Goal: Find specific page/section: Find specific page/section

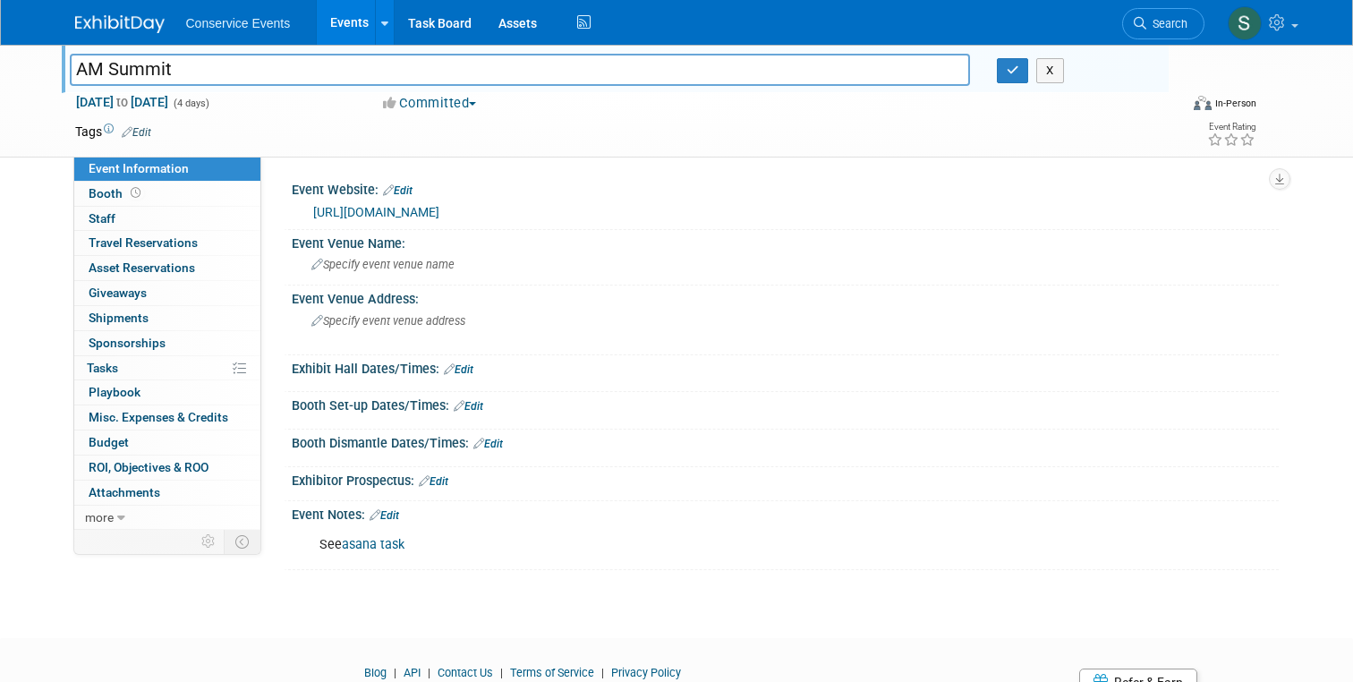
click at [133, 30] on img at bounding box center [119, 24] width 89 height 18
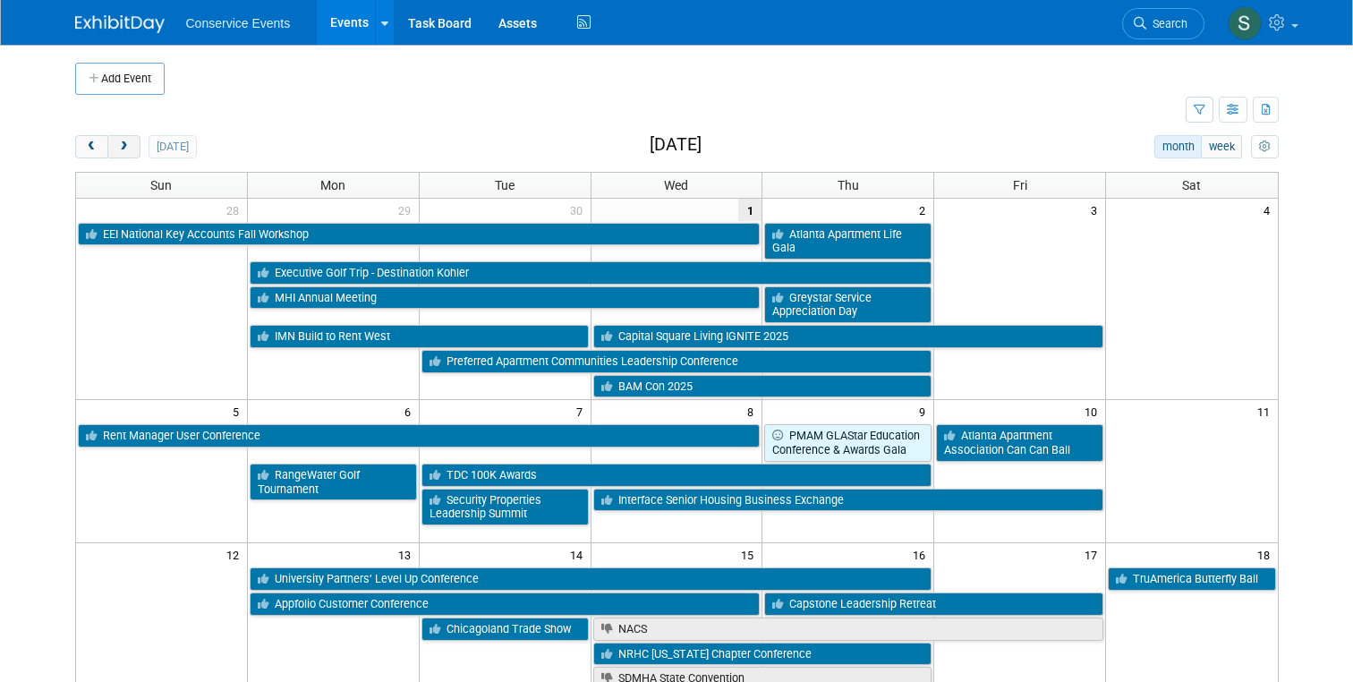
click at [125, 148] on span "next" at bounding box center [123, 147] width 13 height 12
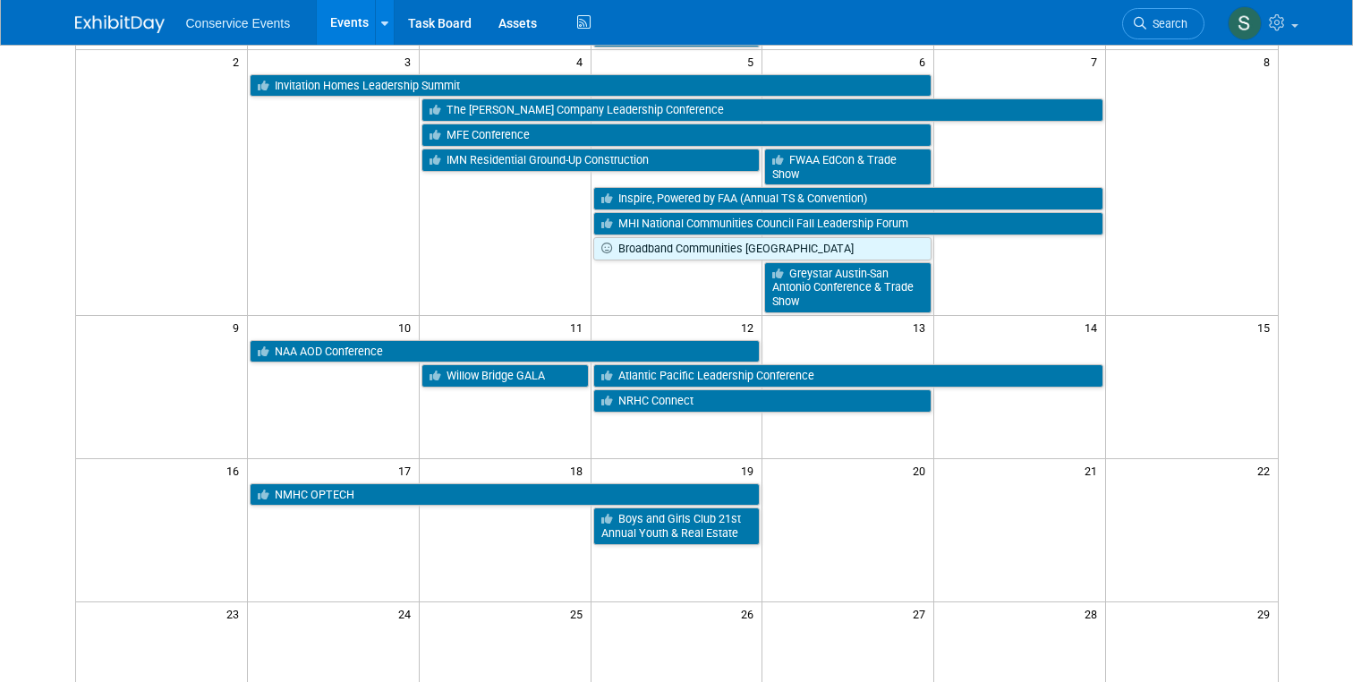
scroll to position [317, 0]
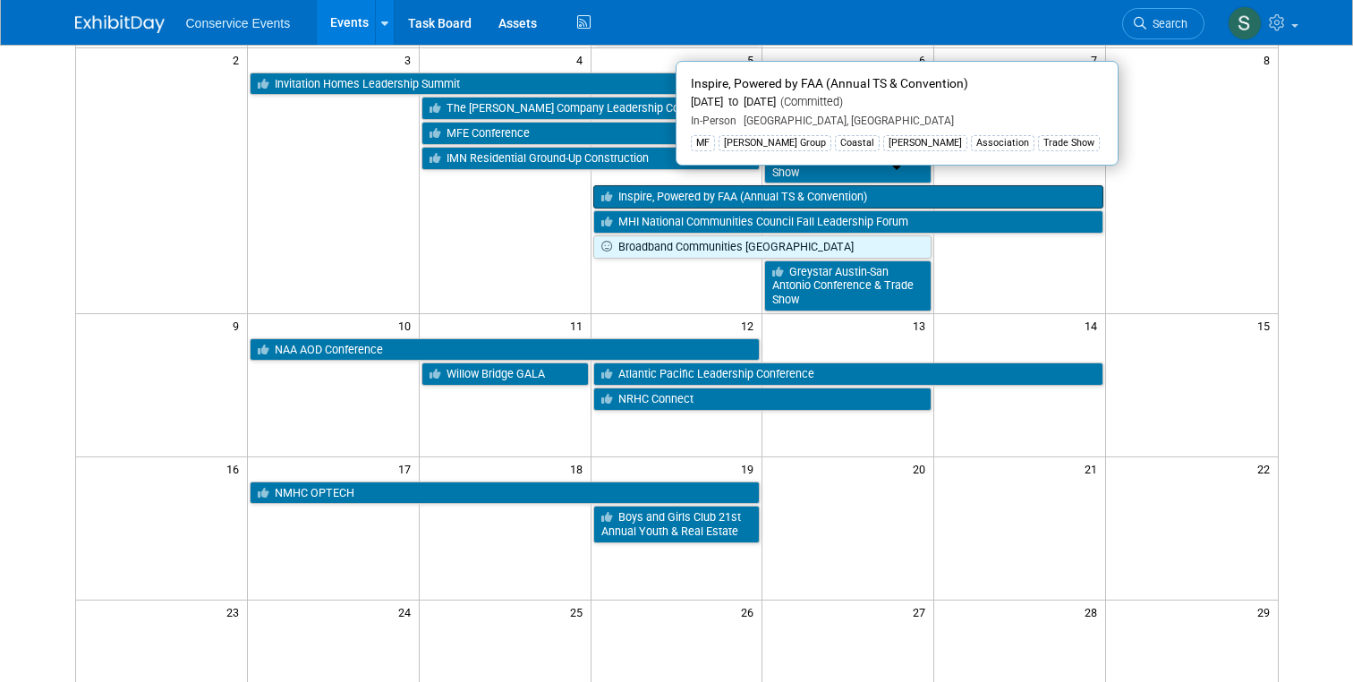
click at [816, 185] on link "Inspire, Powered by FAA (Annual TS & Convention)" at bounding box center [848, 196] width 511 height 23
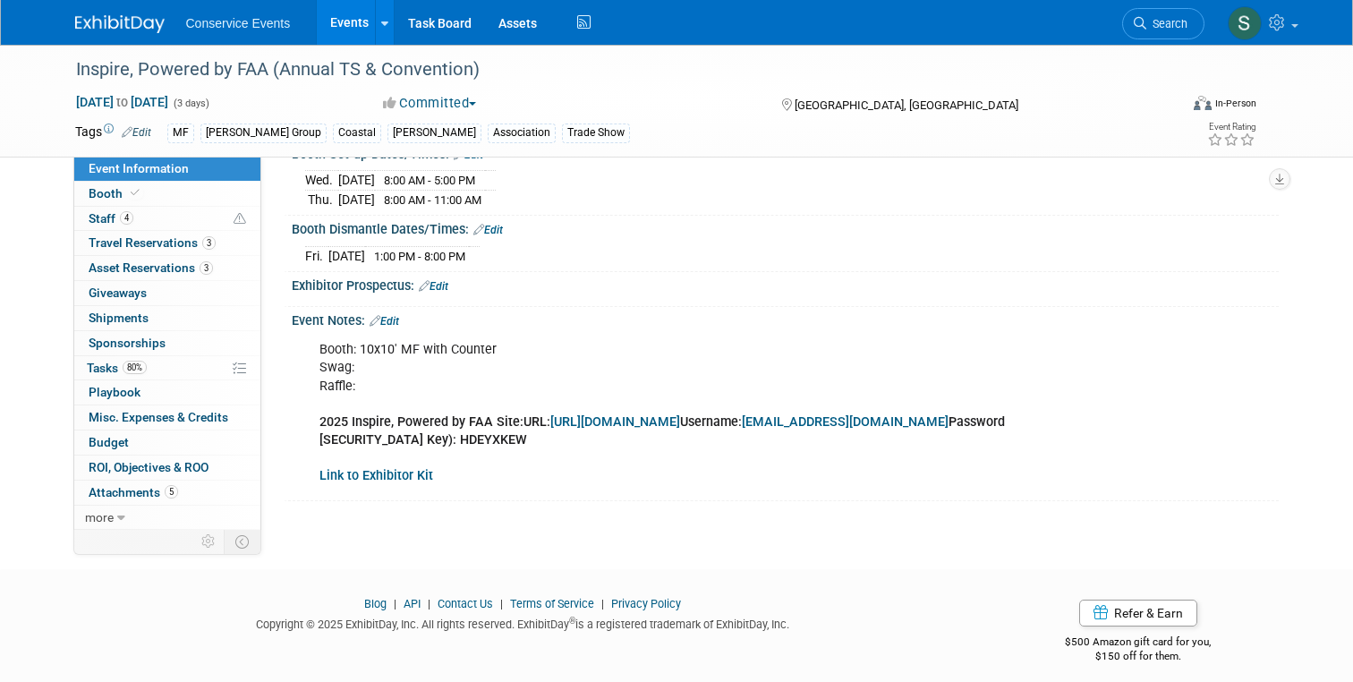
scroll to position [290, 0]
click at [137, 265] on span "Asset Reservations 3" at bounding box center [151, 267] width 124 height 14
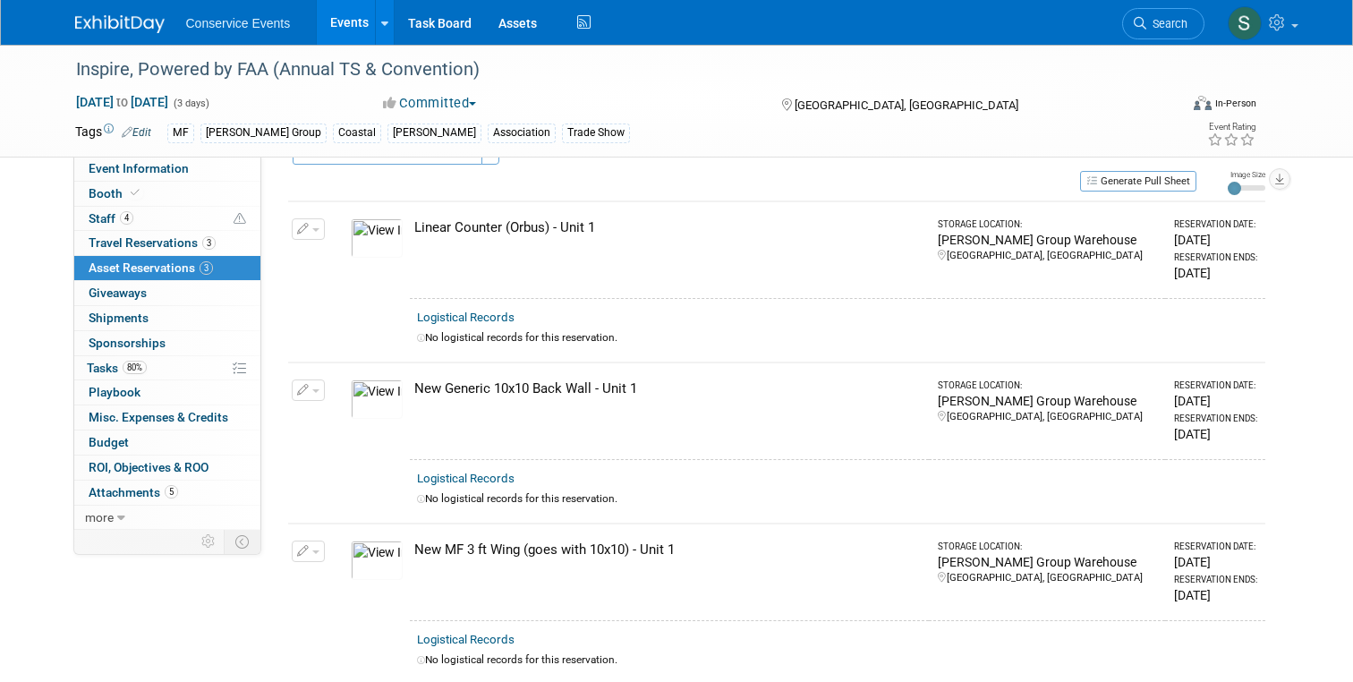
scroll to position [0, 0]
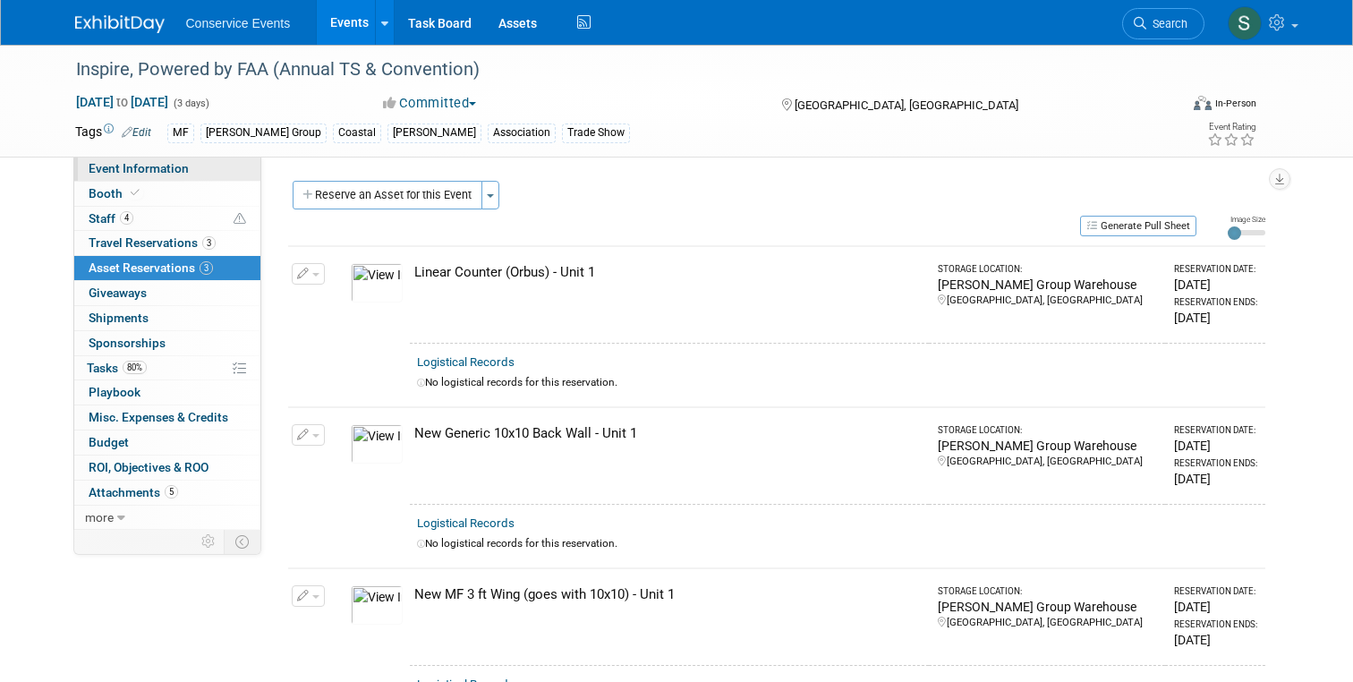
click at [102, 172] on span "Event Information" at bounding box center [139, 168] width 100 height 14
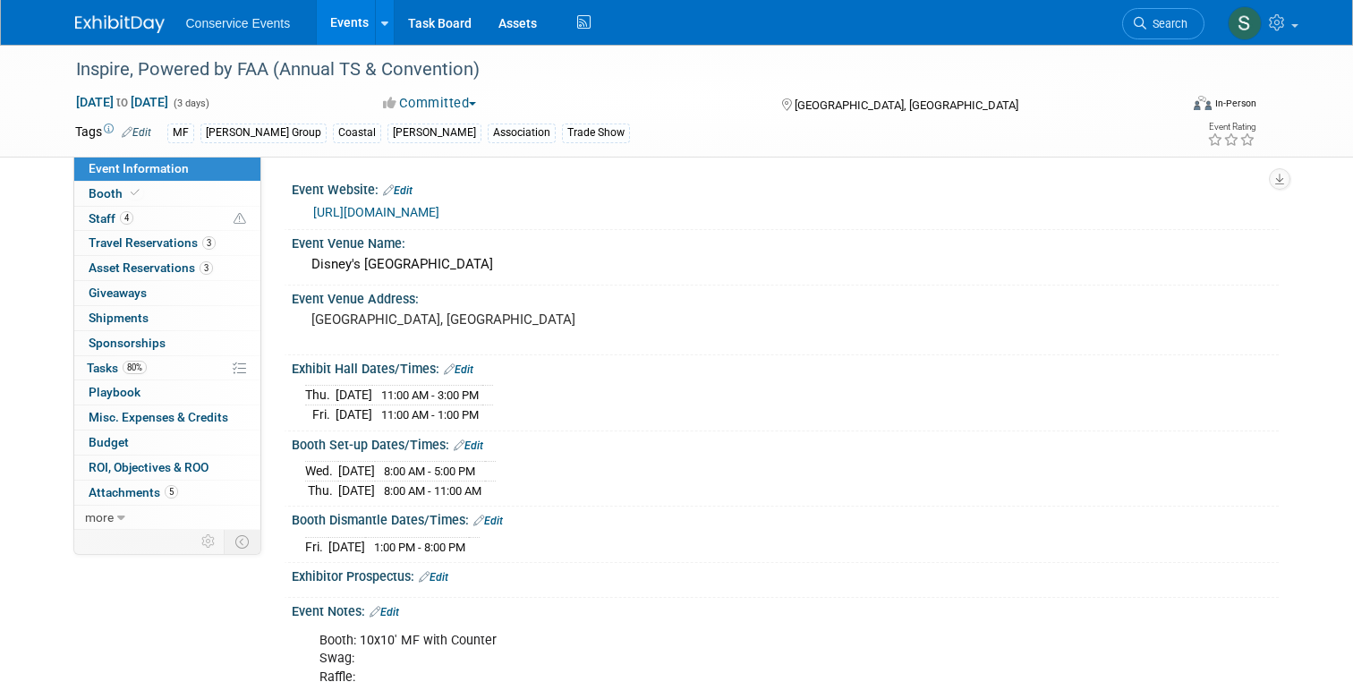
click at [233, 15] on li "Conservice Events" at bounding box center [251, 17] width 131 height 26
click at [131, 19] on img at bounding box center [119, 24] width 89 height 18
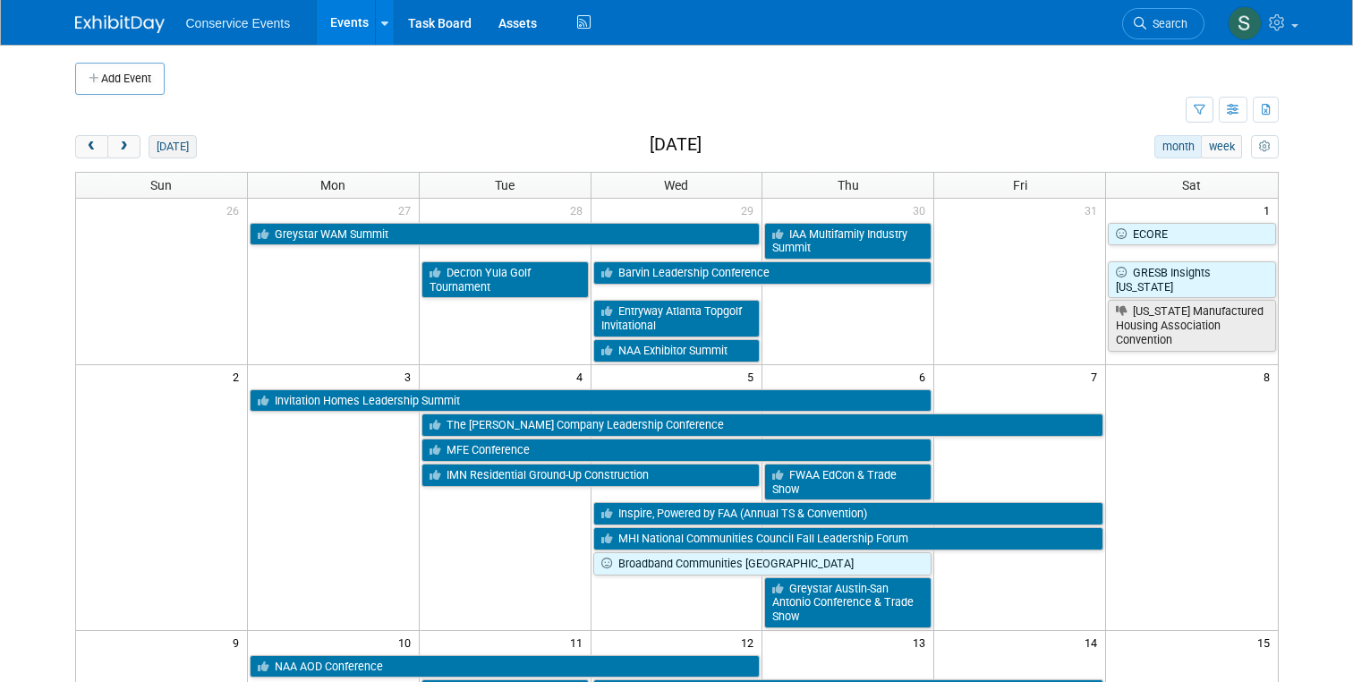
click at [160, 140] on button "[DATE]" at bounding box center [171, 146] width 47 height 23
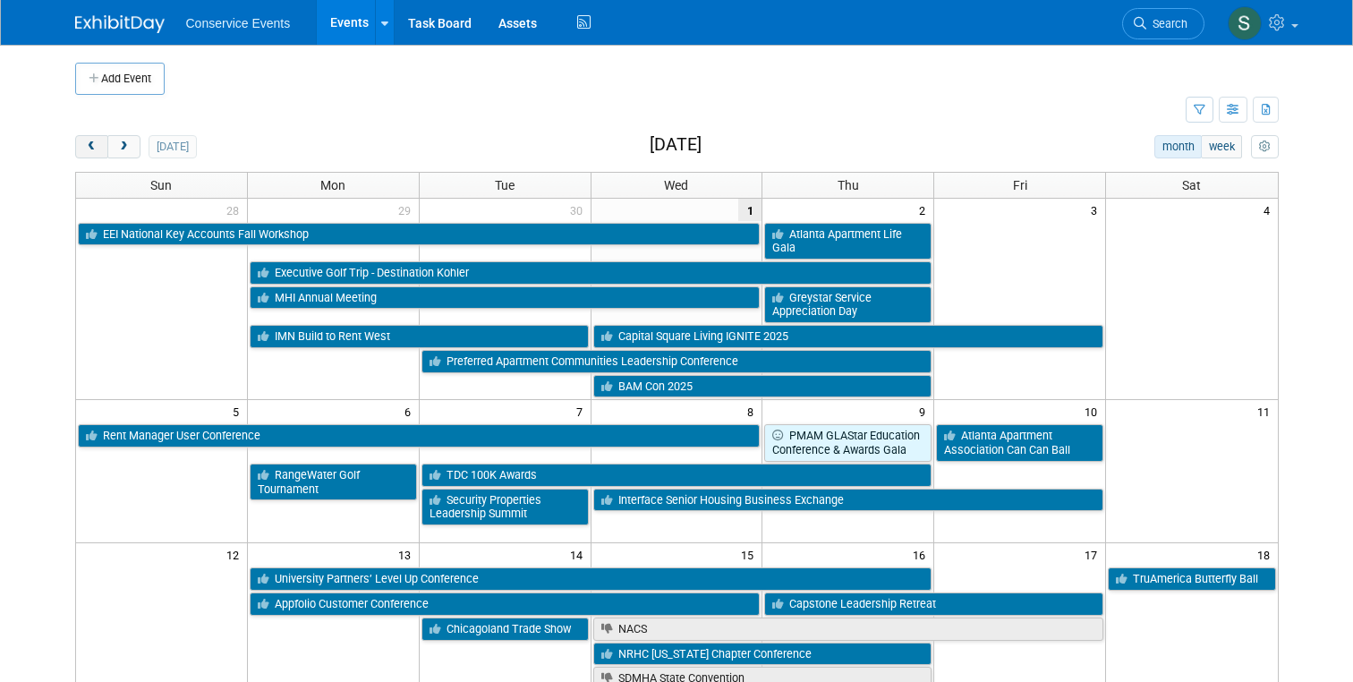
click at [91, 147] on span "prev" at bounding box center [91, 147] width 13 height 12
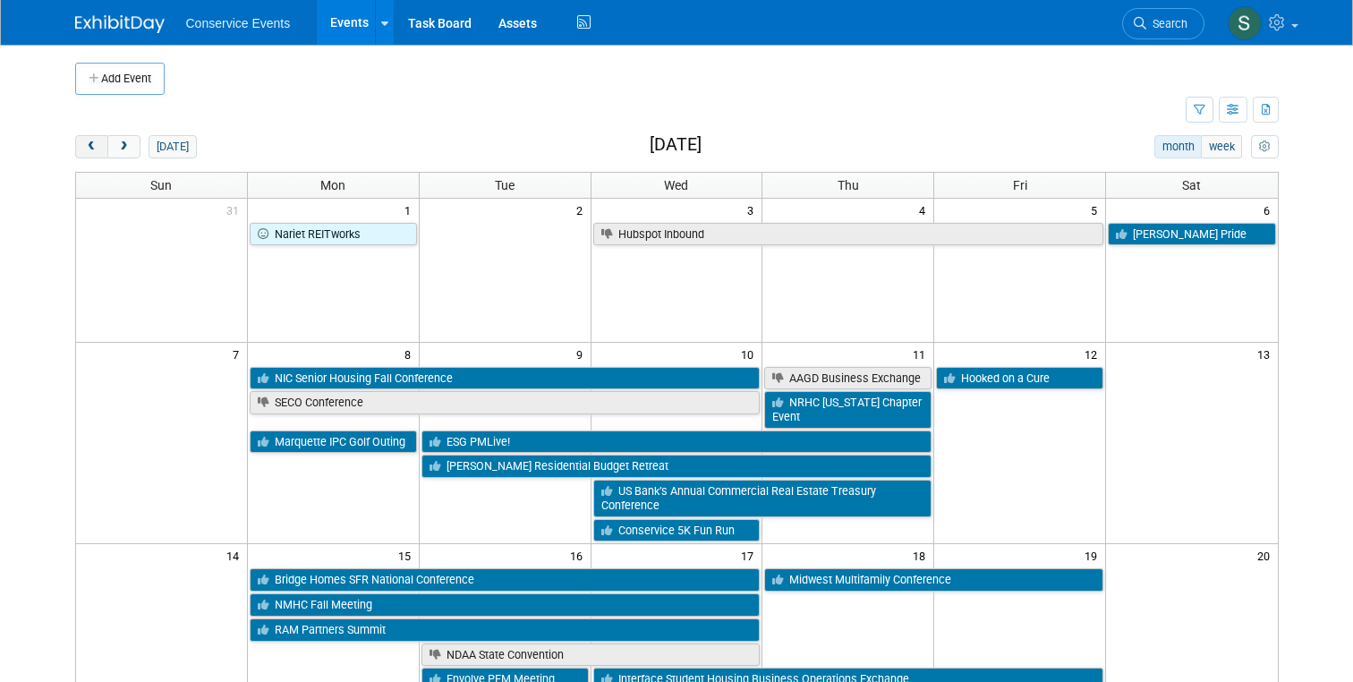
click at [91, 147] on span "prev" at bounding box center [91, 147] width 13 height 12
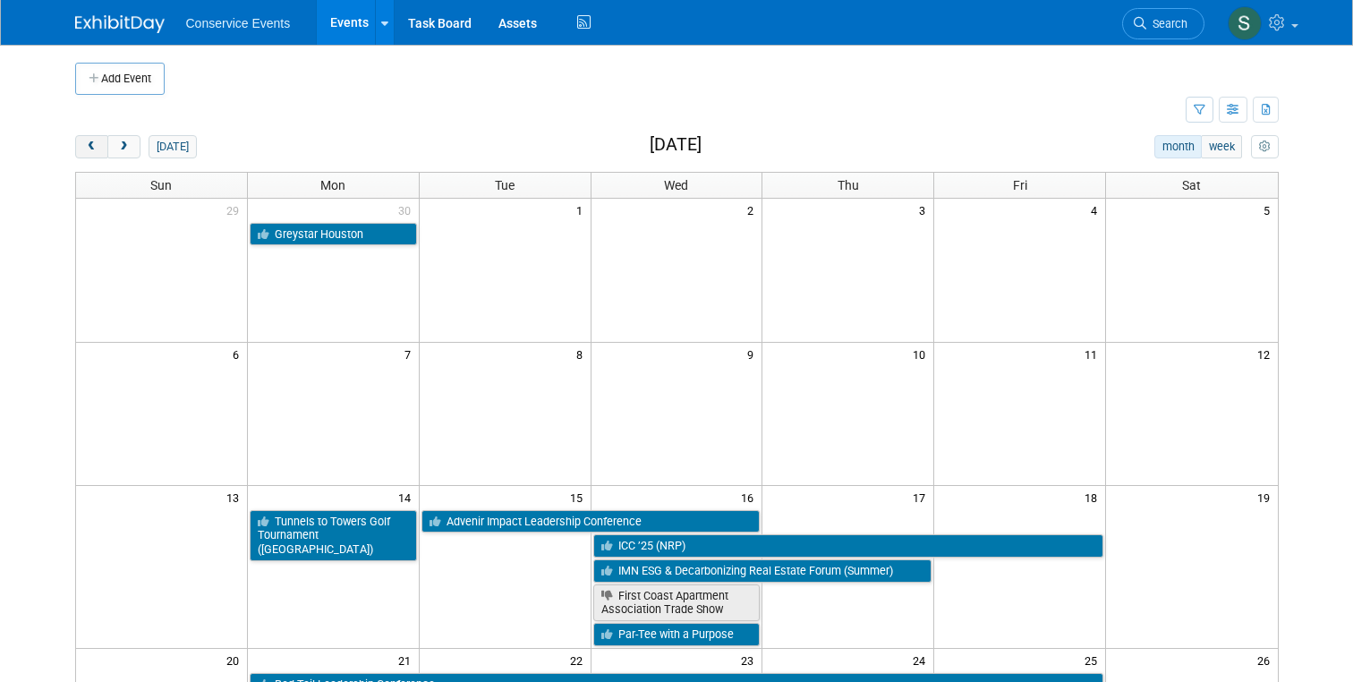
click at [91, 147] on span "prev" at bounding box center [91, 147] width 13 height 12
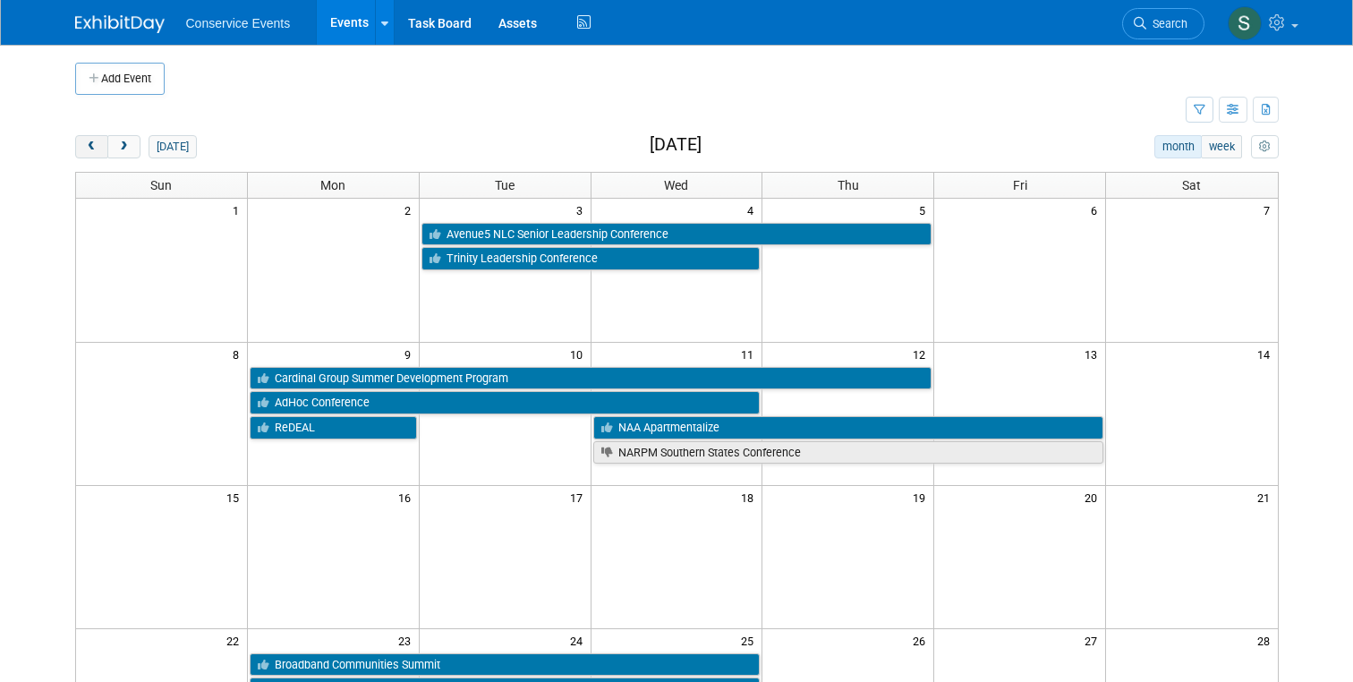
click at [91, 147] on span "prev" at bounding box center [91, 147] width 13 height 12
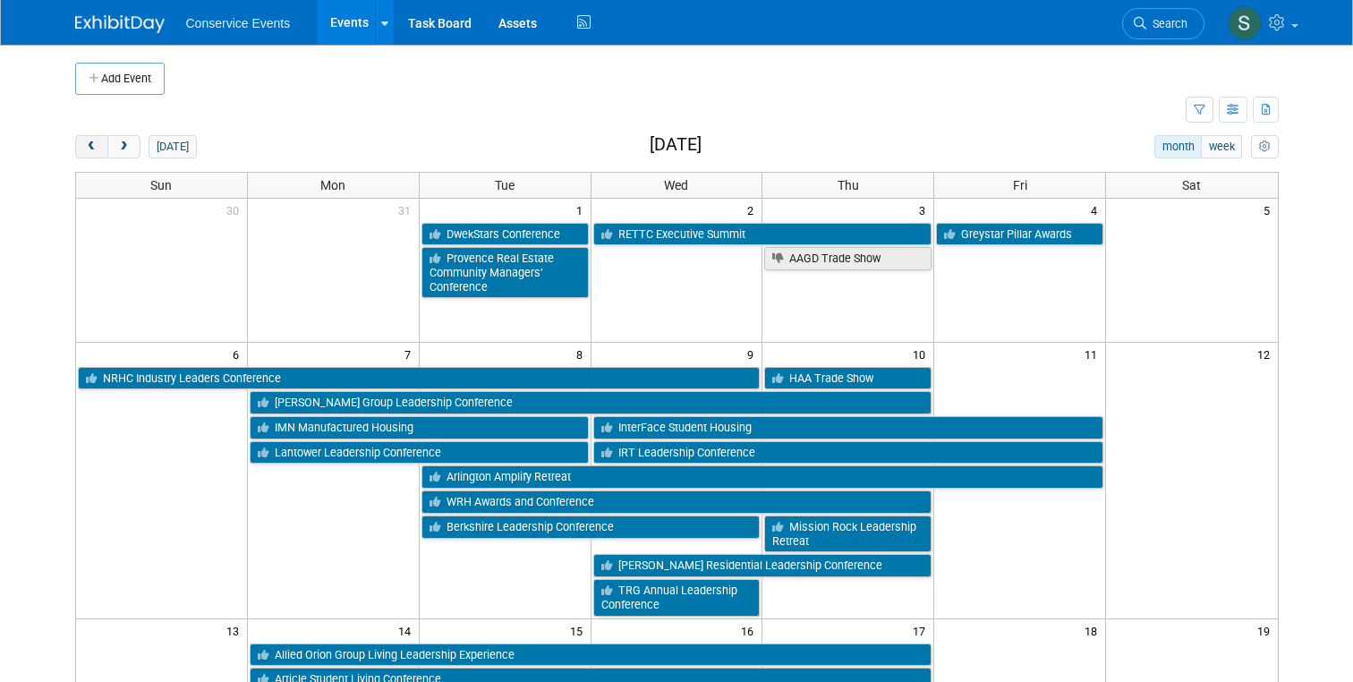
click at [91, 147] on span "prev" at bounding box center [91, 147] width 13 height 12
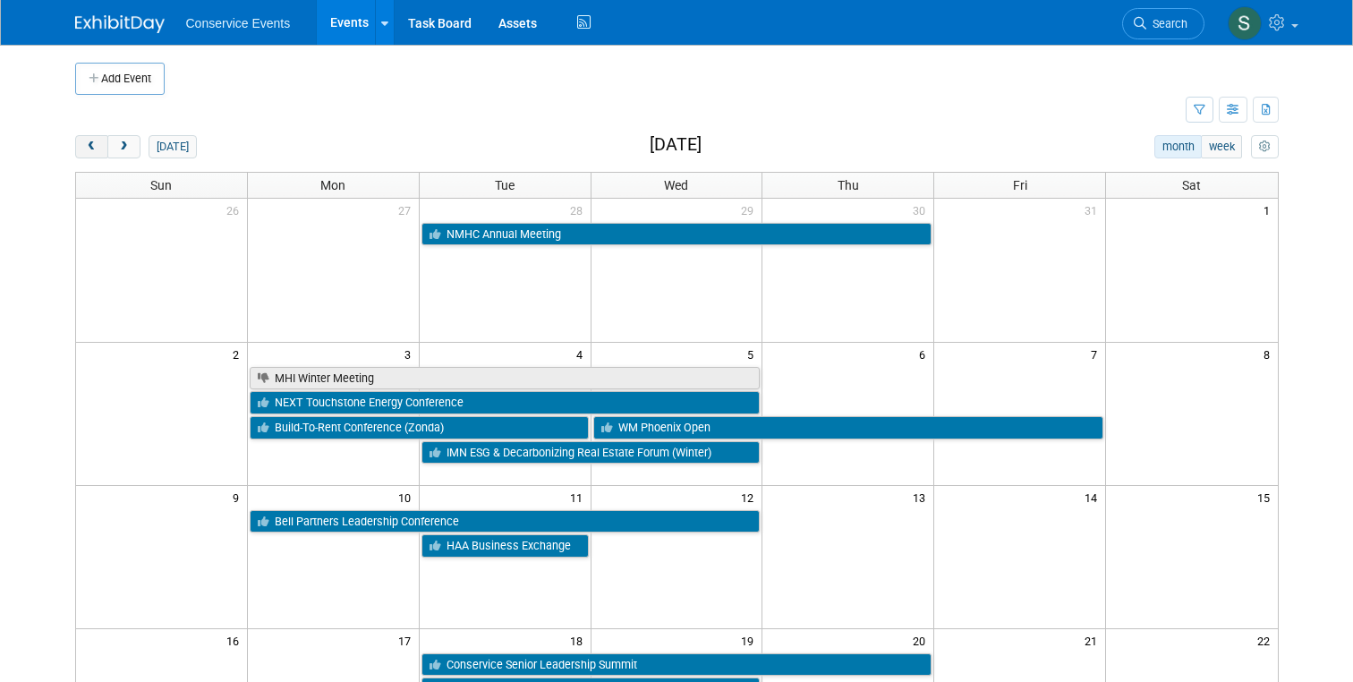
click at [91, 147] on span "prev" at bounding box center [91, 147] width 13 height 12
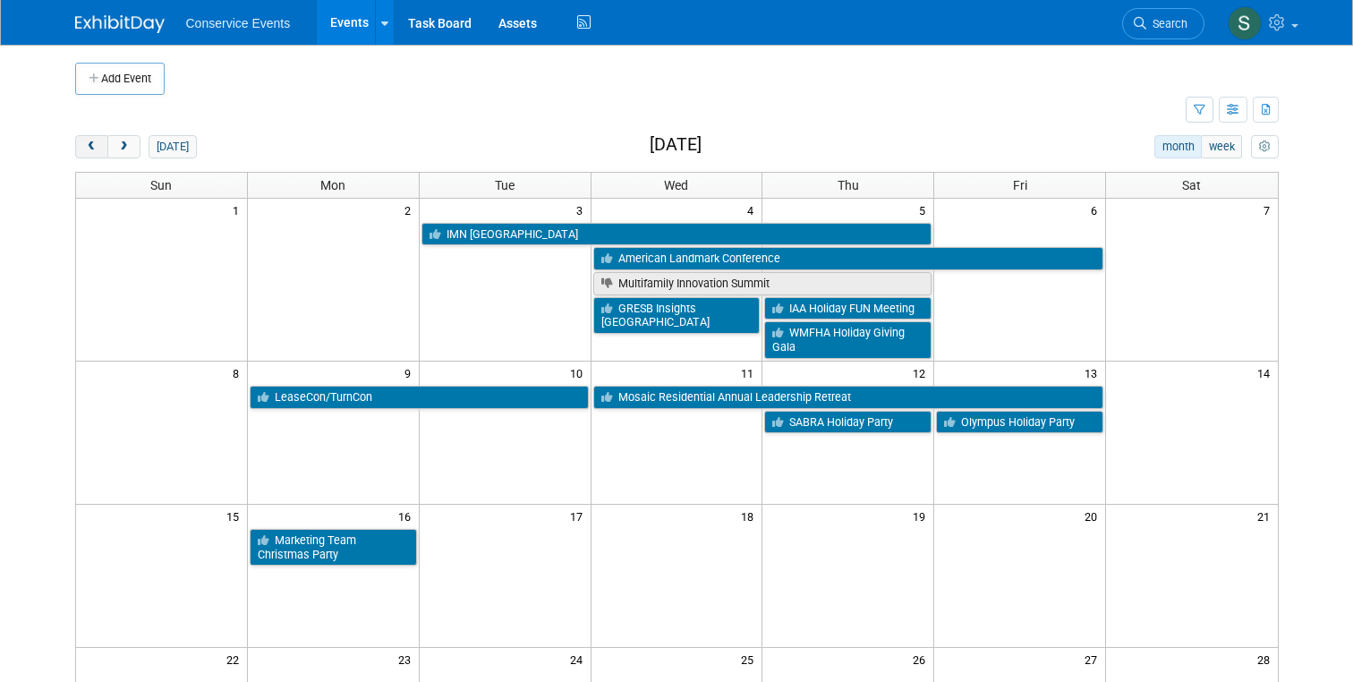
click at [91, 147] on span "prev" at bounding box center [91, 147] width 13 height 12
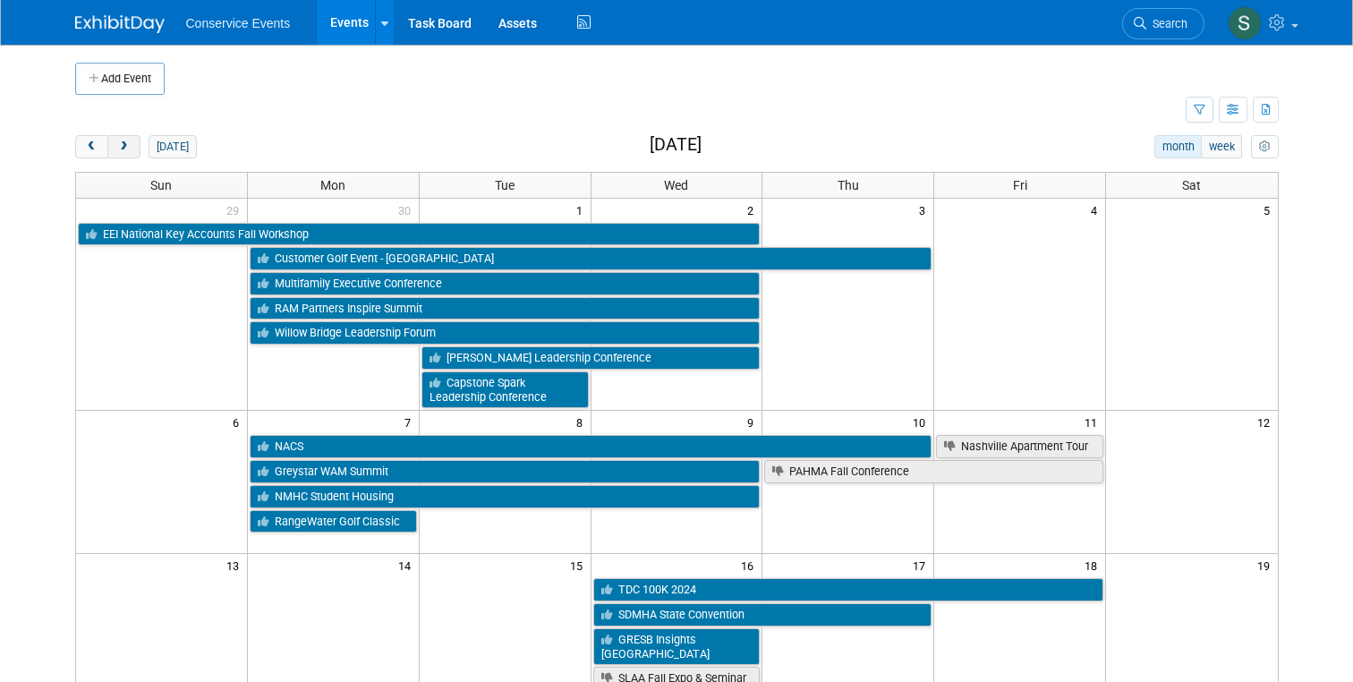
click at [120, 152] on span "next" at bounding box center [123, 147] width 13 height 12
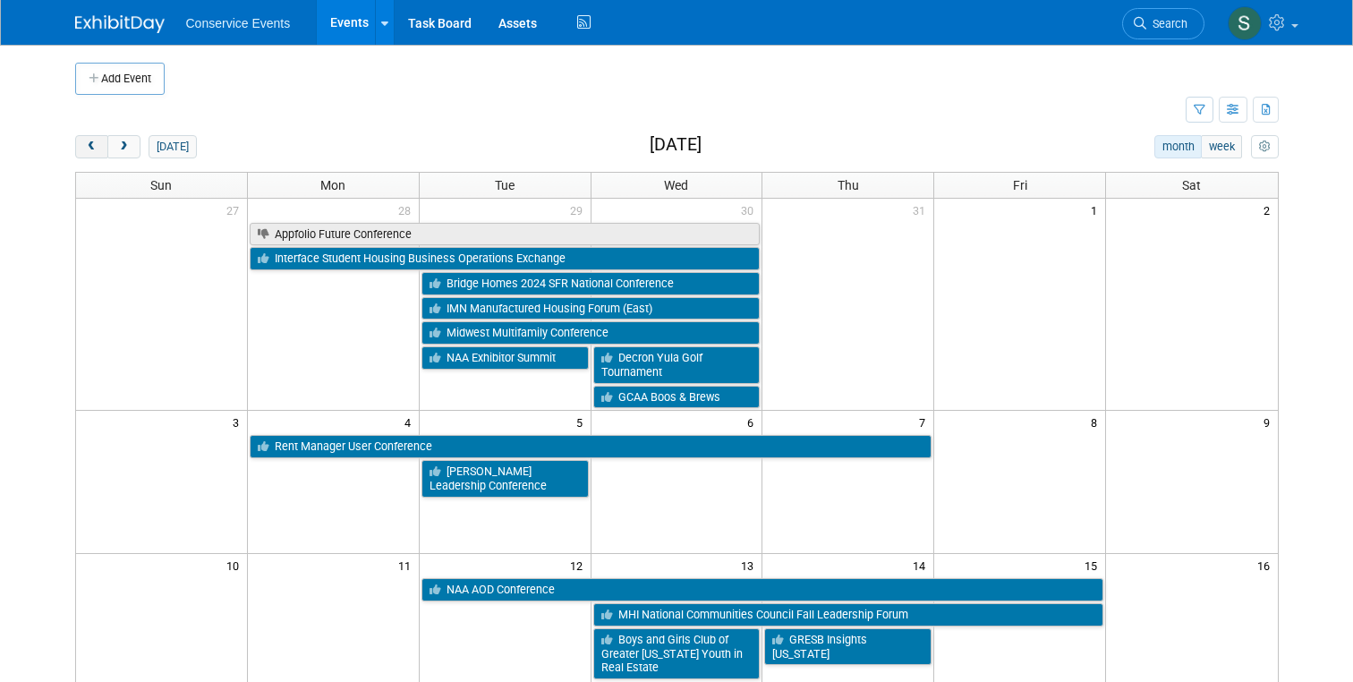
click at [94, 148] on span "prev" at bounding box center [91, 147] width 13 height 12
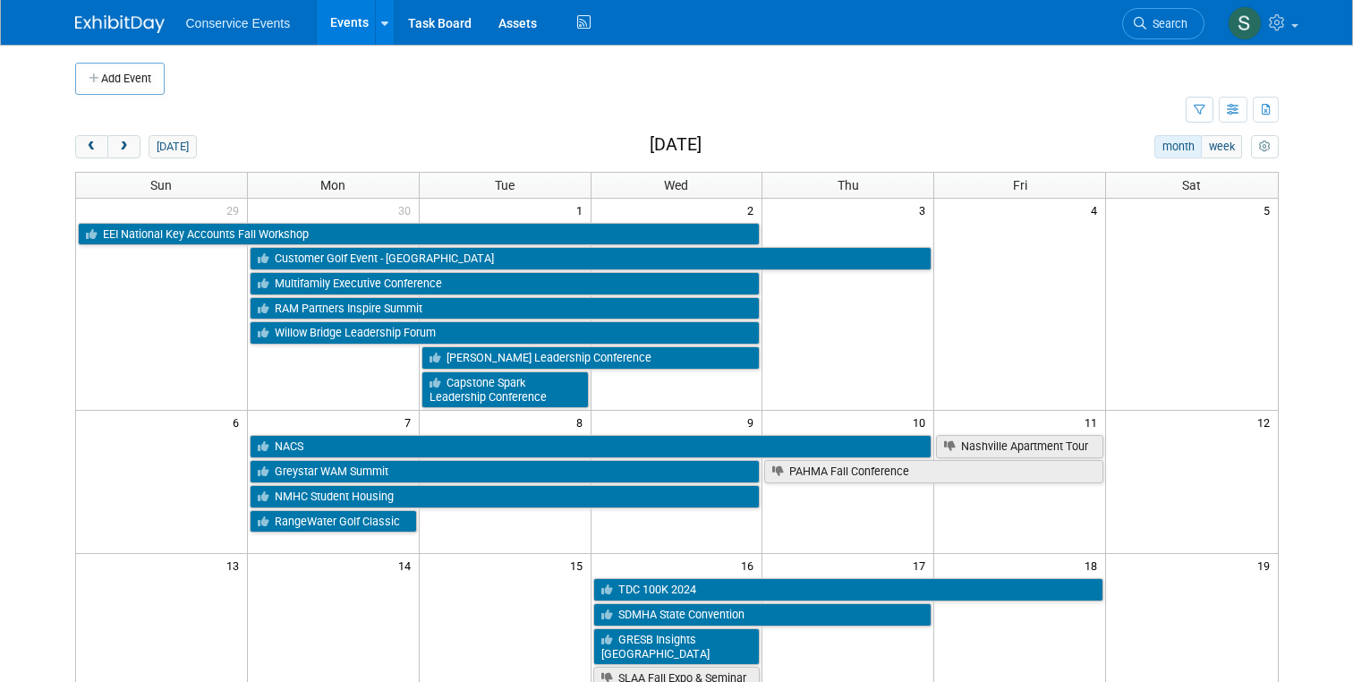
click at [168, 147] on button "today" at bounding box center [171, 146] width 47 height 23
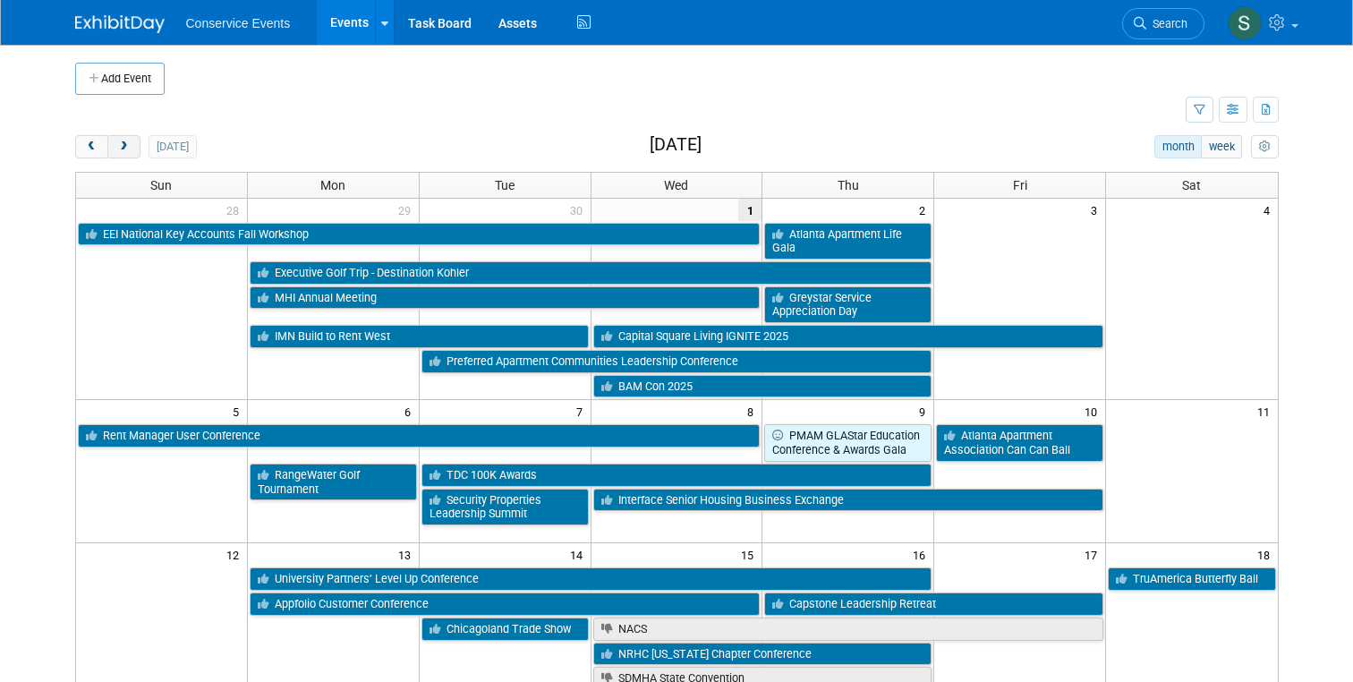
click at [134, 141] on button "next" at bounding box center [123, 146] width 33 height 23
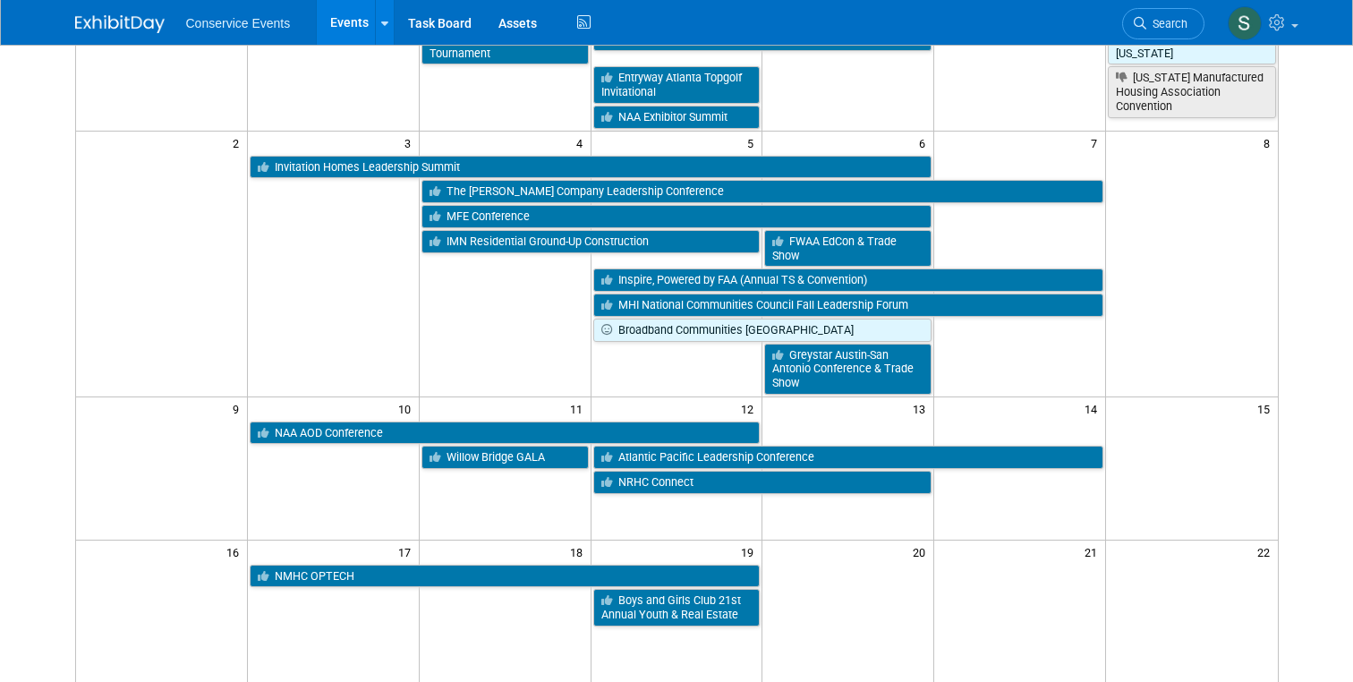
scroll to position [236, 0]
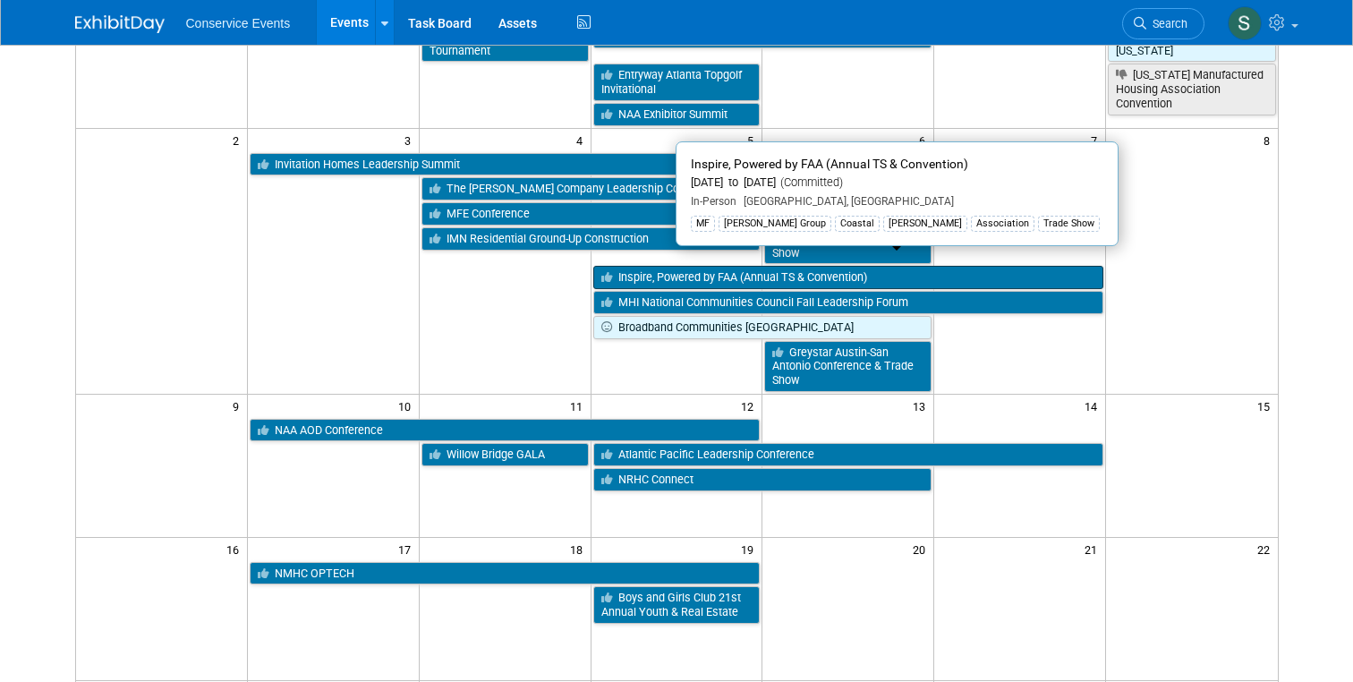
click at [717, 266] on link "Inspire, Powered by FAA (Annual TS & Convention)" at bounding box center [848, 277] width 511 height 23
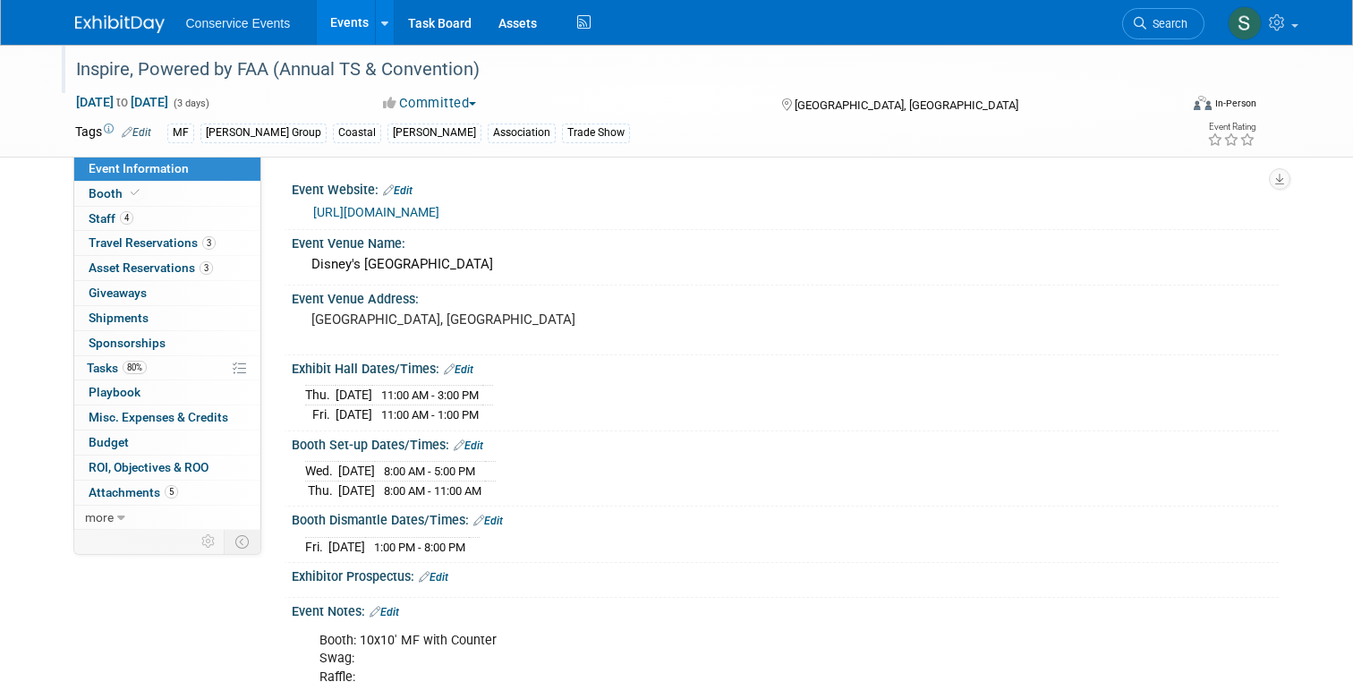
click at [344, 61] on div "Inspire, Powered by FAA (Annual TS & Convention)" at bounding box center [613, 70] width 1086 height 32
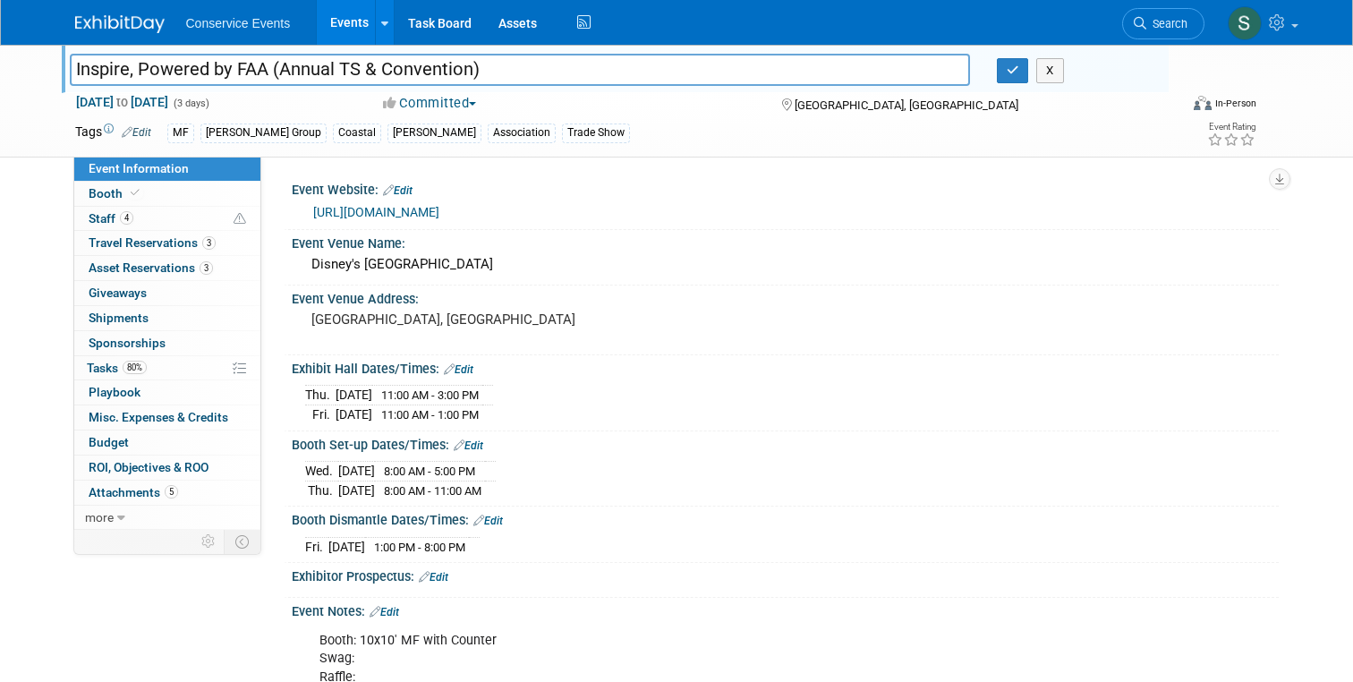
click at [344, 61] on input "Inspire, Powered by FAA (Annual TS & Convention)" at bounding box center [520, 69] width 900 height 31
click at [563, 254] on div "Disney's Coronado Springs Resort" at bounding box center [785, 264] width 960 height 28
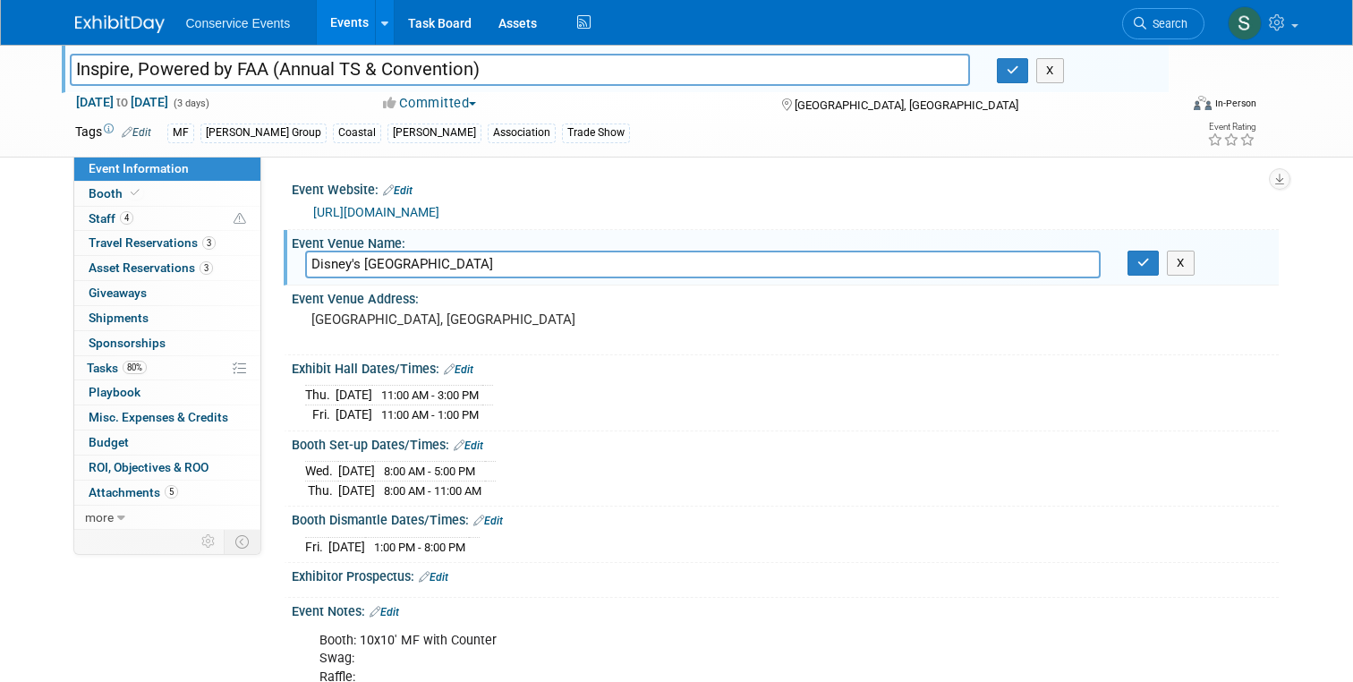
click at [224, 21] on span "Conservice Events" at bounding box center [238, 23] width 105 height 14
click at [97, 19] on img at bounding box center [119, 24] width 89 height 18
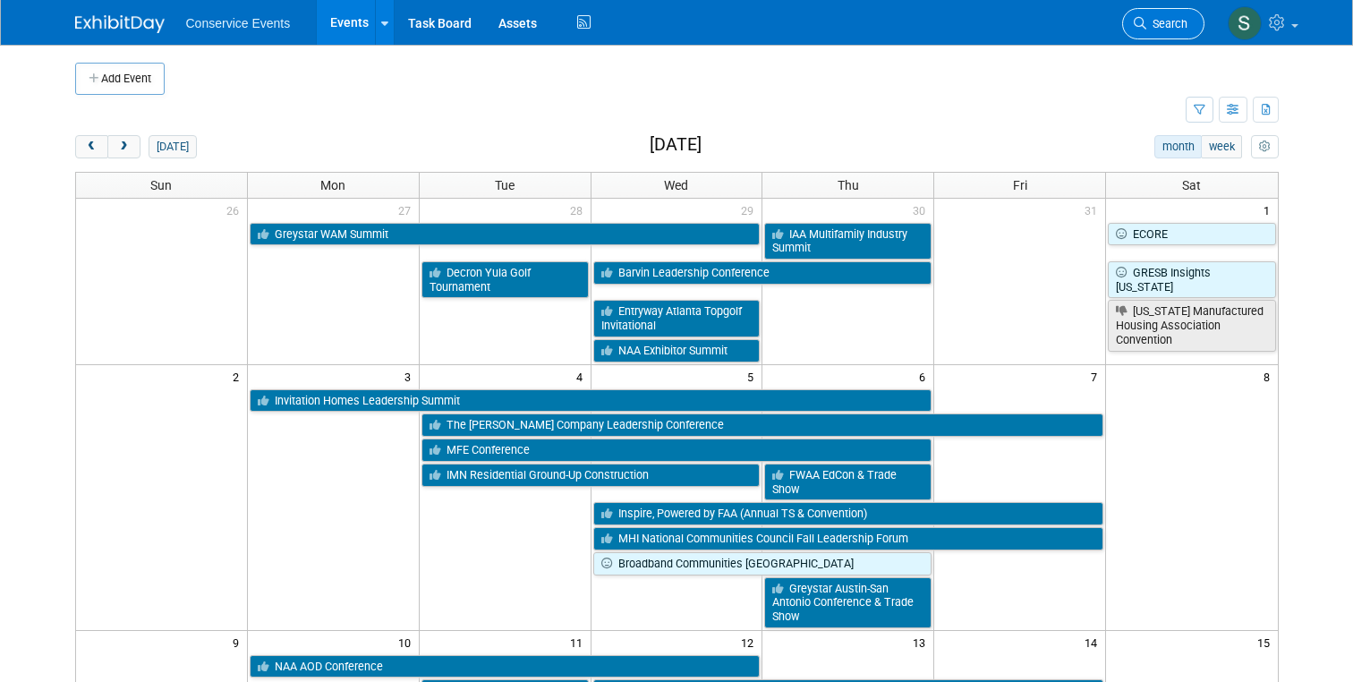
click at [1156, 32] on link "Search" at bounding box center [1163, 23] width 82 height 31
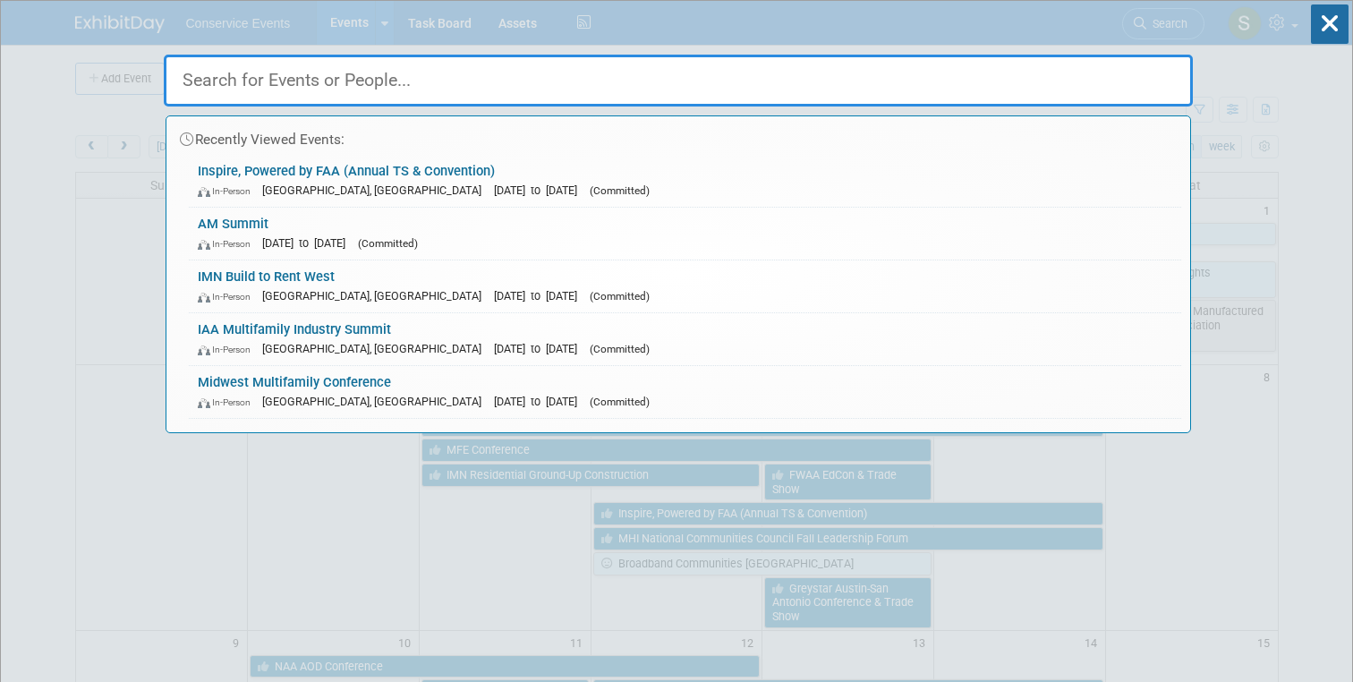
paste input "Inspire, Powered by FAA (Annual TS & Convention)"
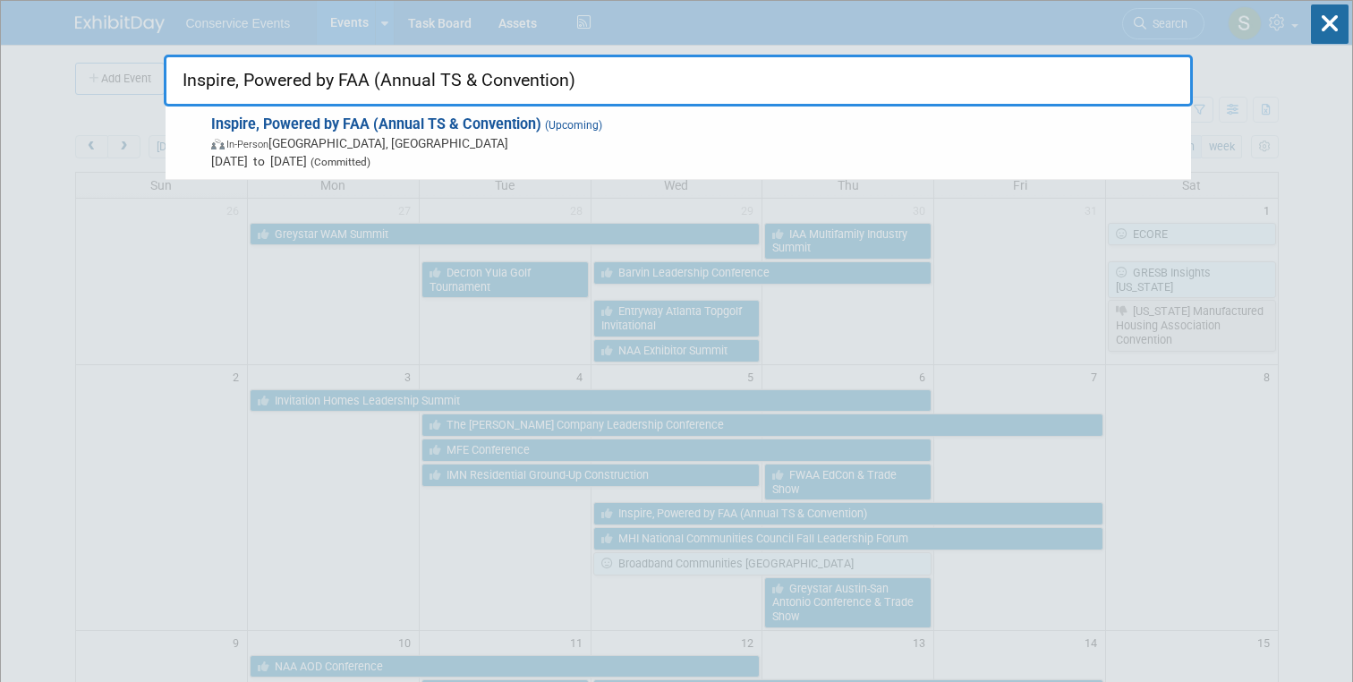
type input "Inspire, Powered by FAA (Annual TS & Convention)"
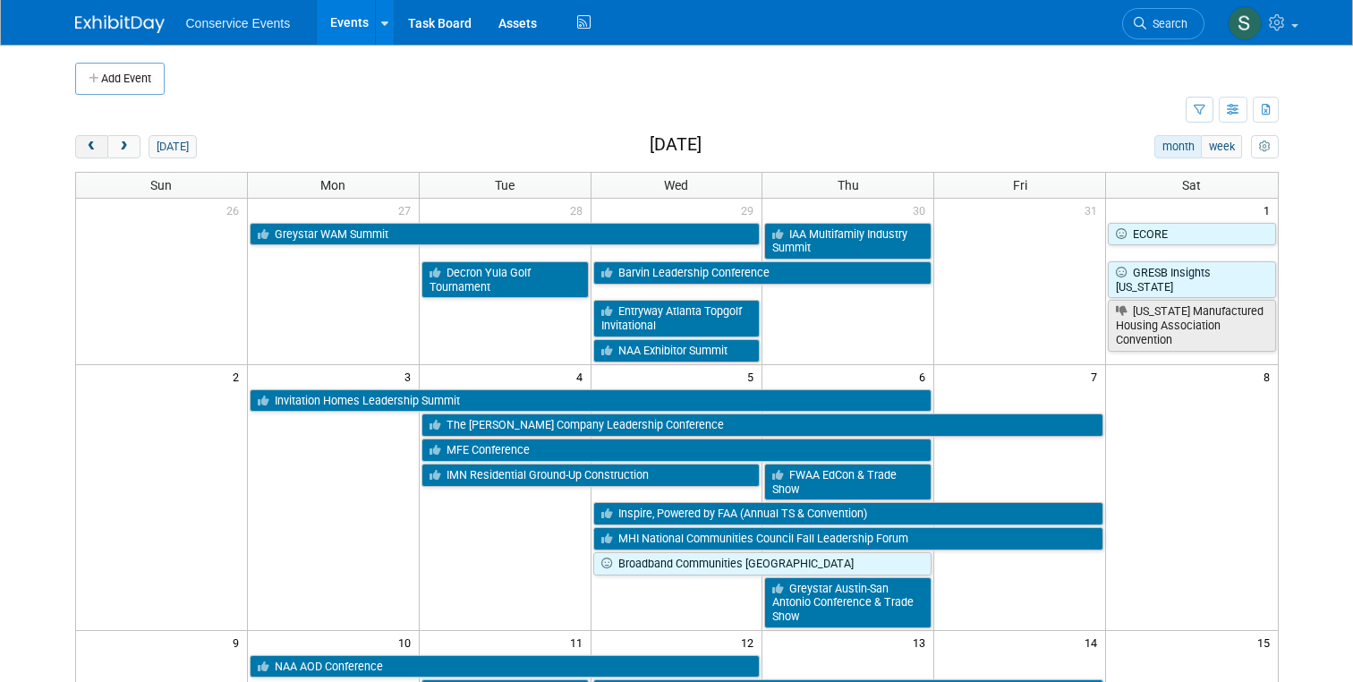
click at [89, 148] on span "prev" at bounding box center [91, 147] width 13 height 12
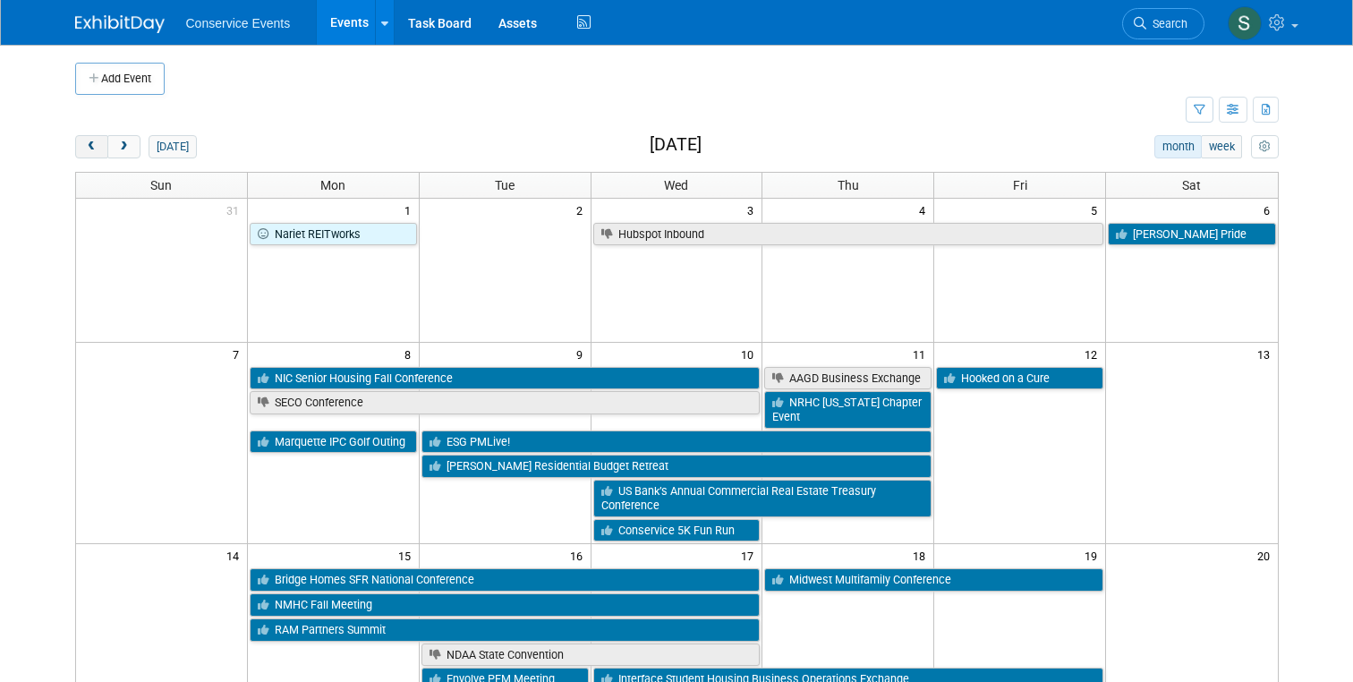
click at [89, 148] on span "prev" at bounding box center [91, 147] width 13 height 12
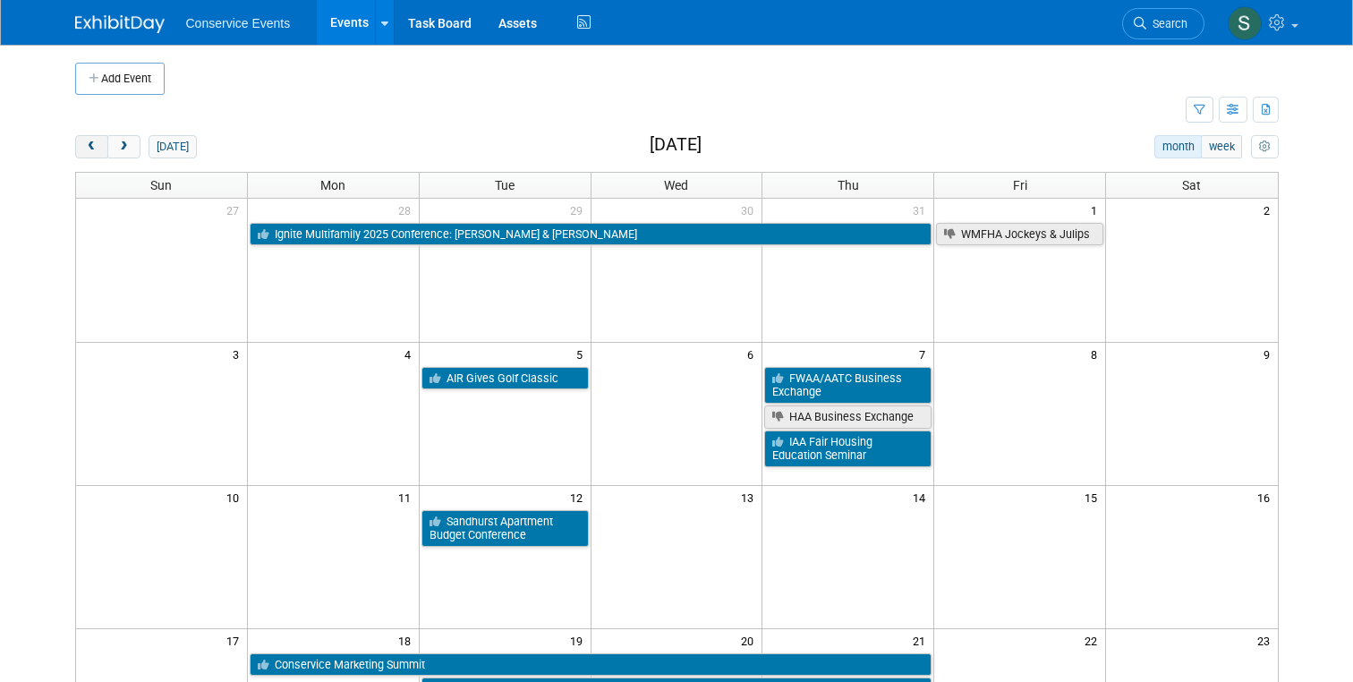
click at [89, 148] on span "prev" at bounding box center [91, 147] width 13 height 12
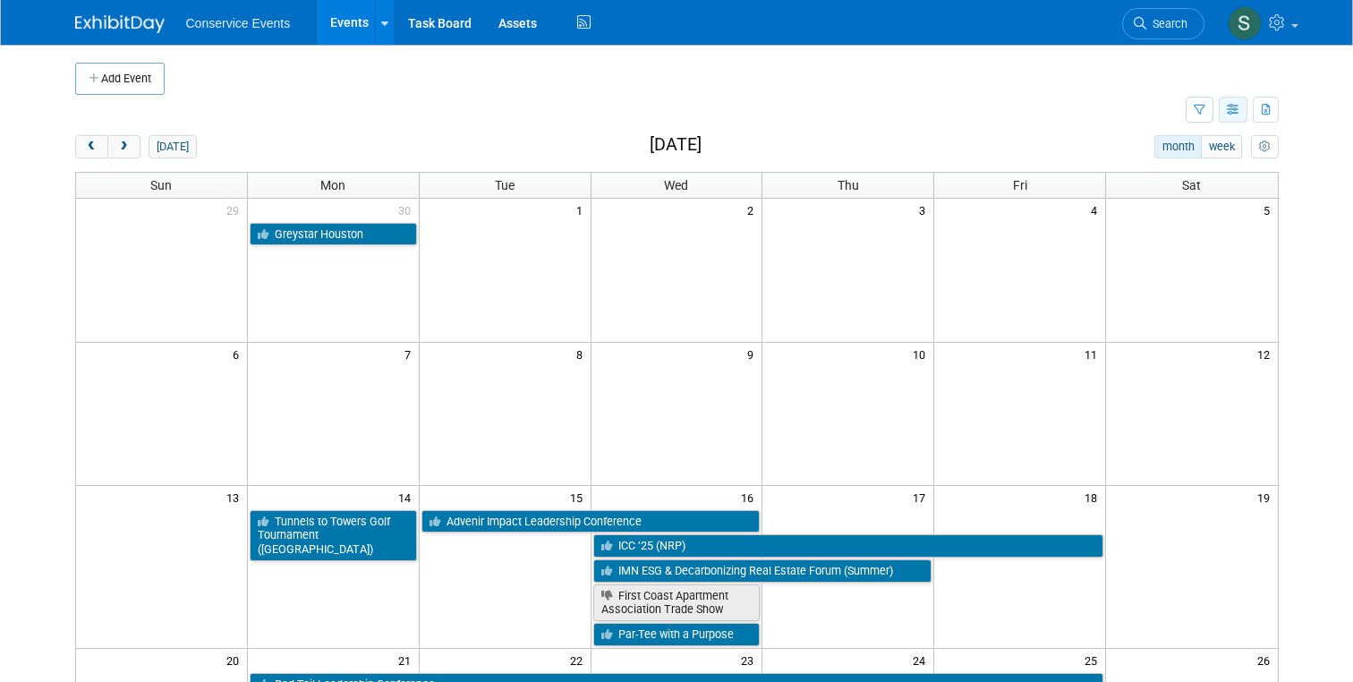
click at [1239, 106] on button "button" at bounding box center [1232, 110] width 29 height 26
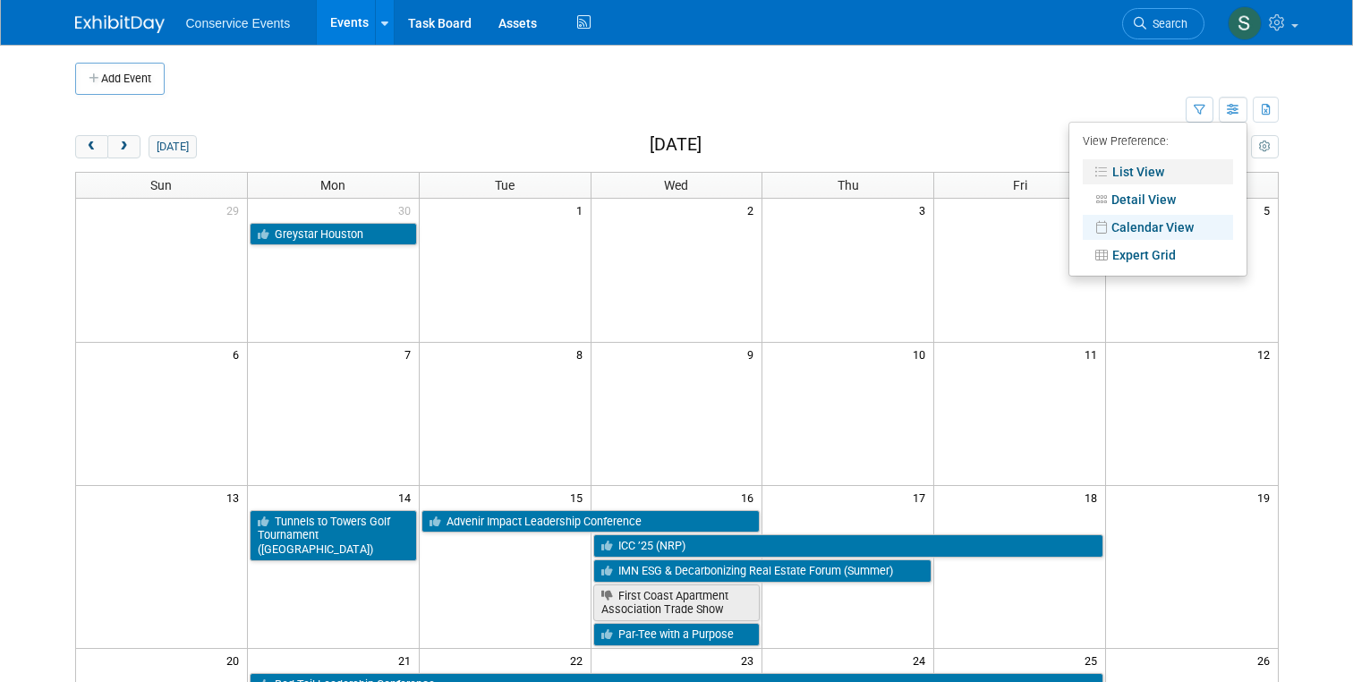
click at [1166, 170] on link "List View" at bounding box center [1157, 171] width 150 height 25
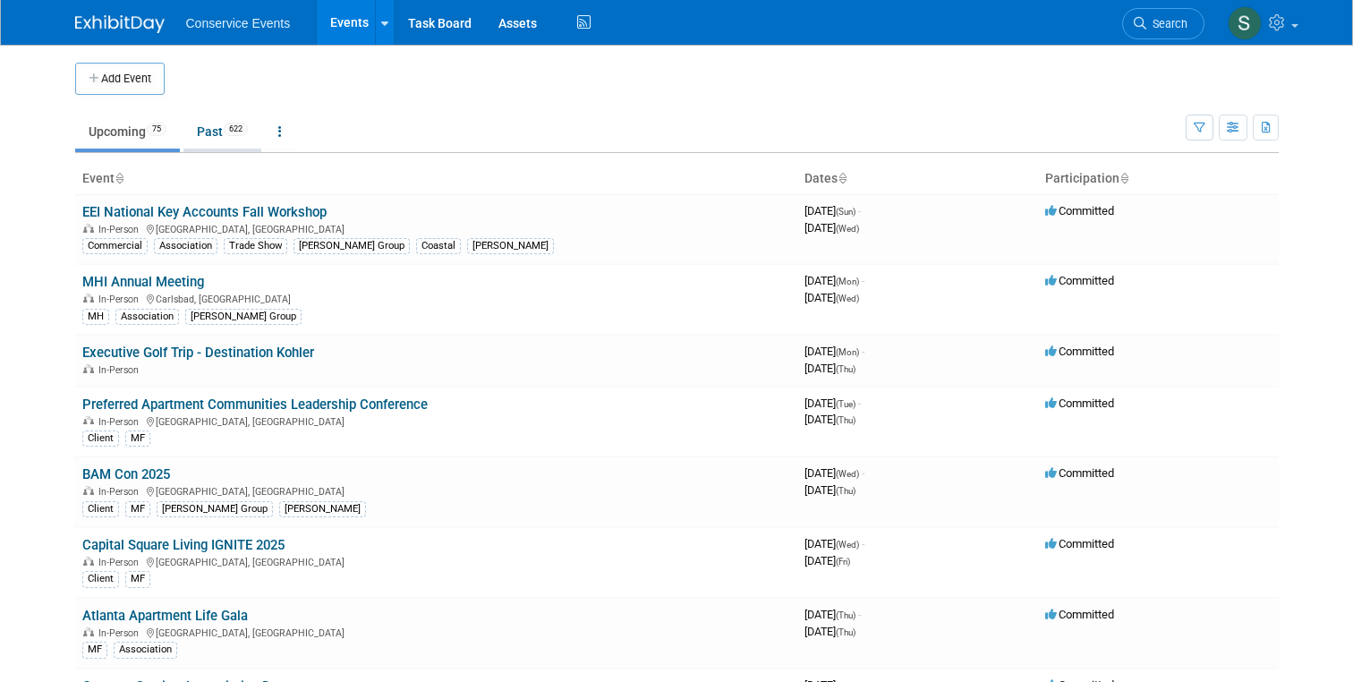
click at [210, 120] on link "Past 622" at bounding box center [222, 132] width 78 height 34
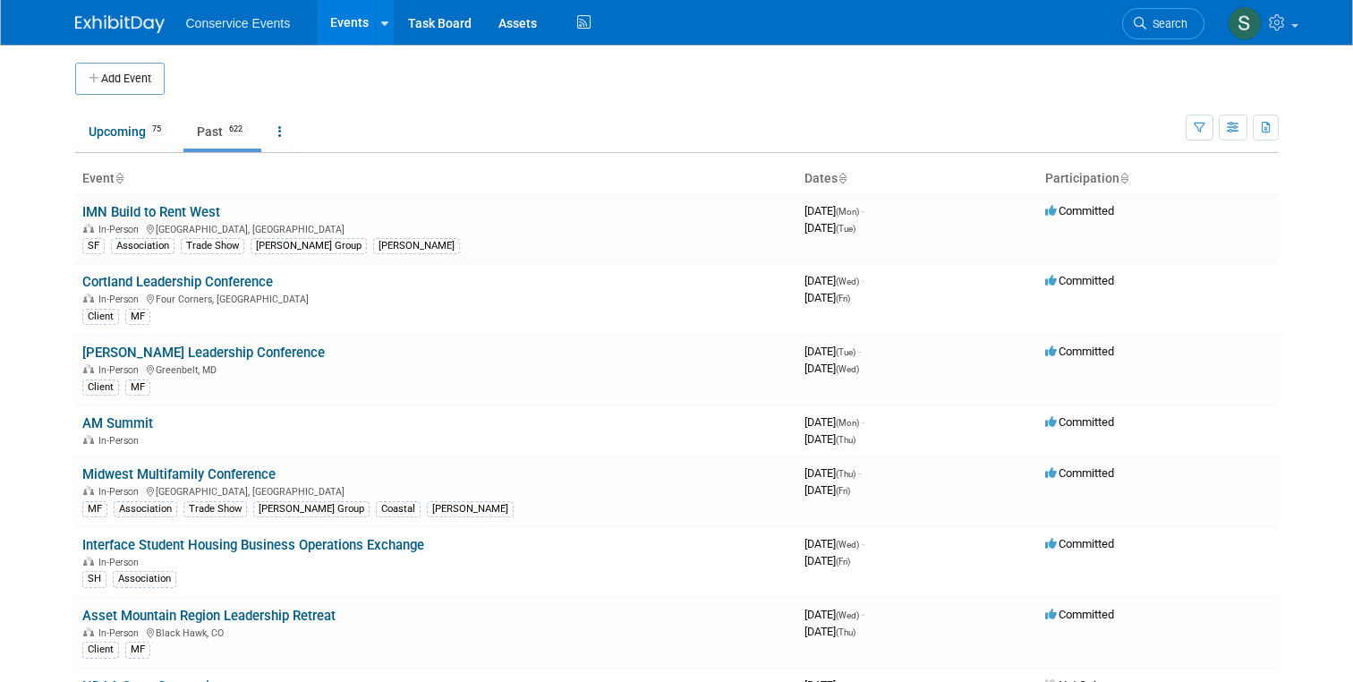
click at [117, 177] on icon at bounding box center [119, 180] width 9 height 12
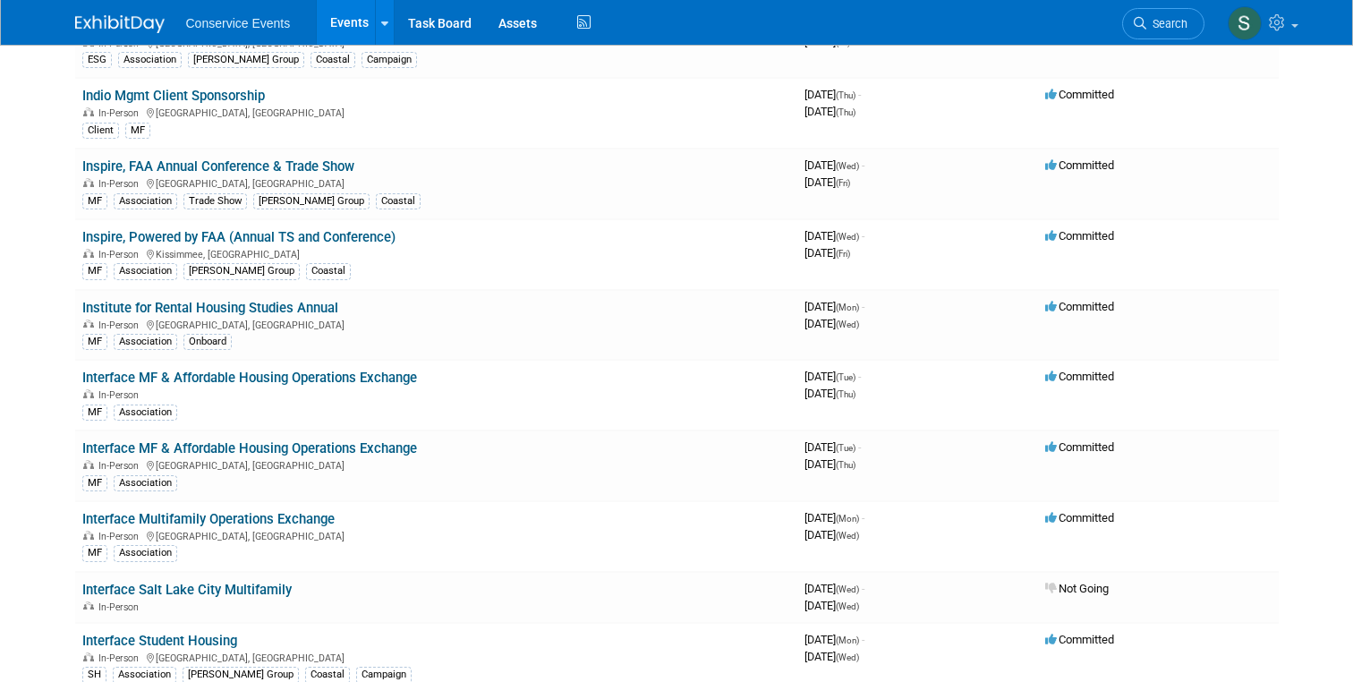
scroll to position [21688, 0]
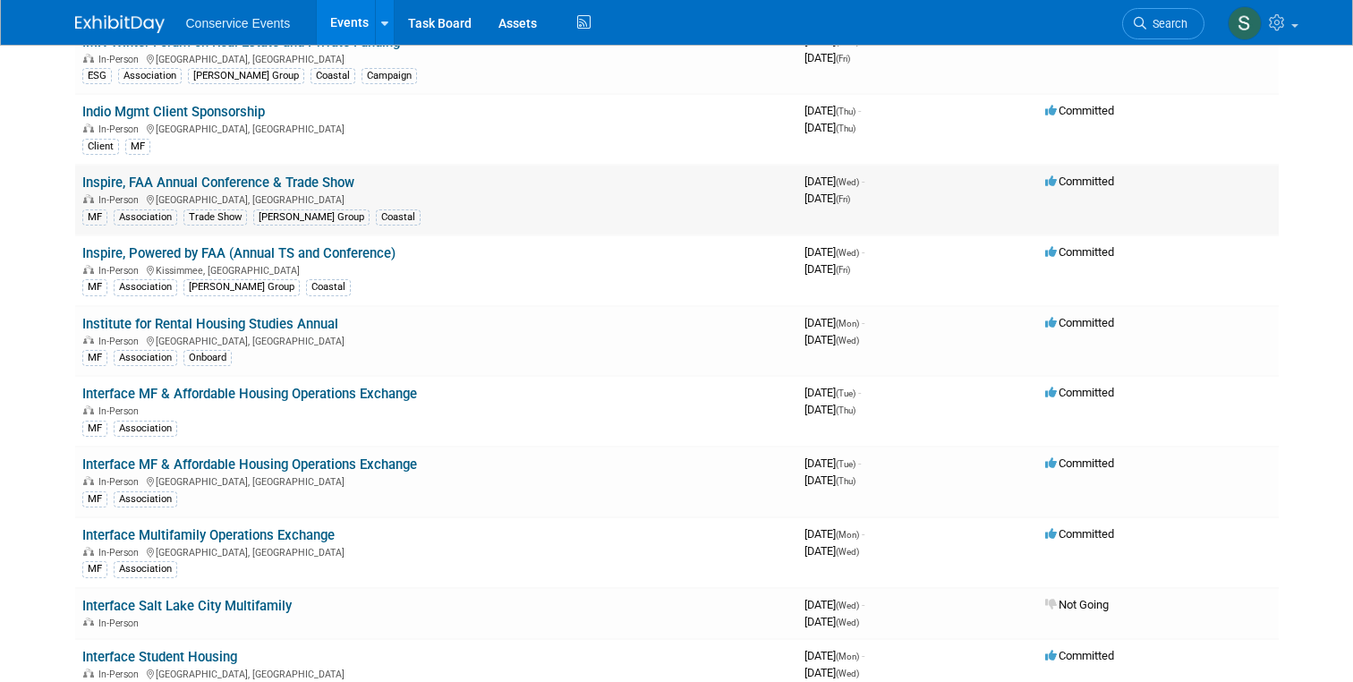
click at [249, 182] on link "Inspire, FAA Annual Conference & Trade Show" at bounding box center [218, 182] width 272 height 16
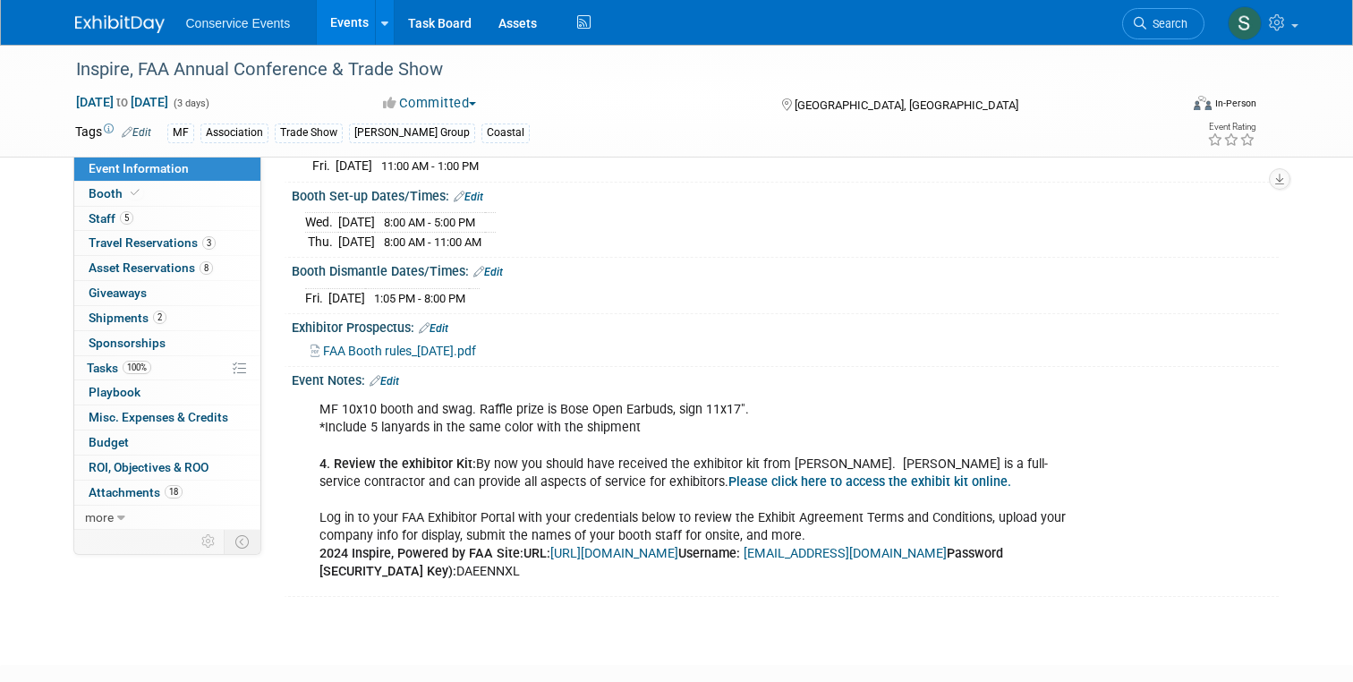
scroll to position [251, 0]
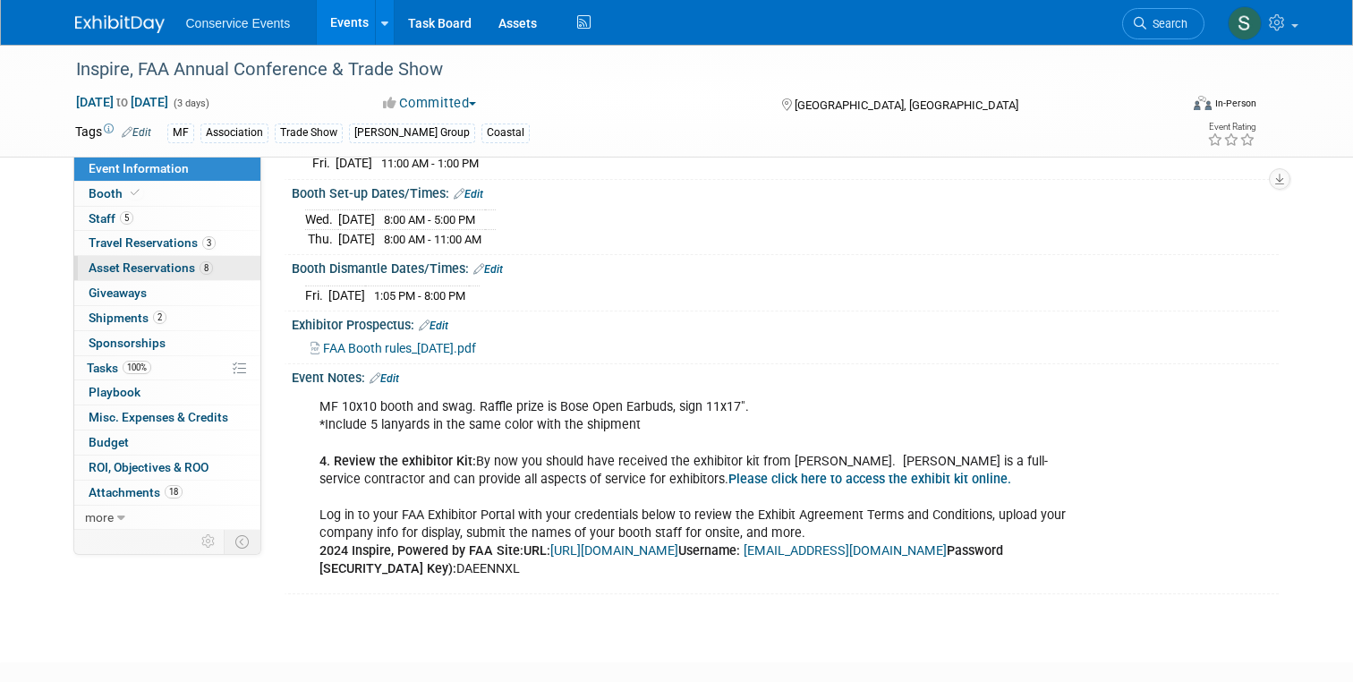
click at [128, 261] on span "Asset Reservations 8" at bounding box center [151, 267] width 124 height 14
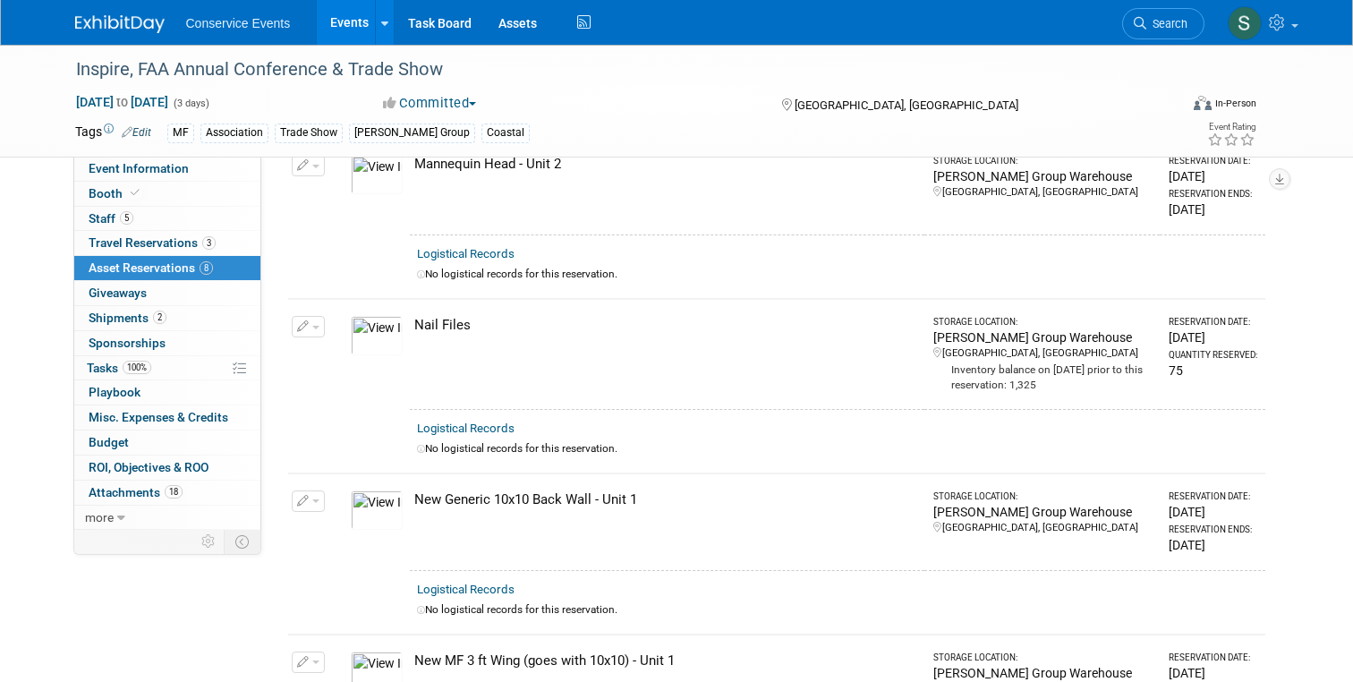
scroll to position [0, 0]
